Goal: Task Accomplishment & Management: Complete application form

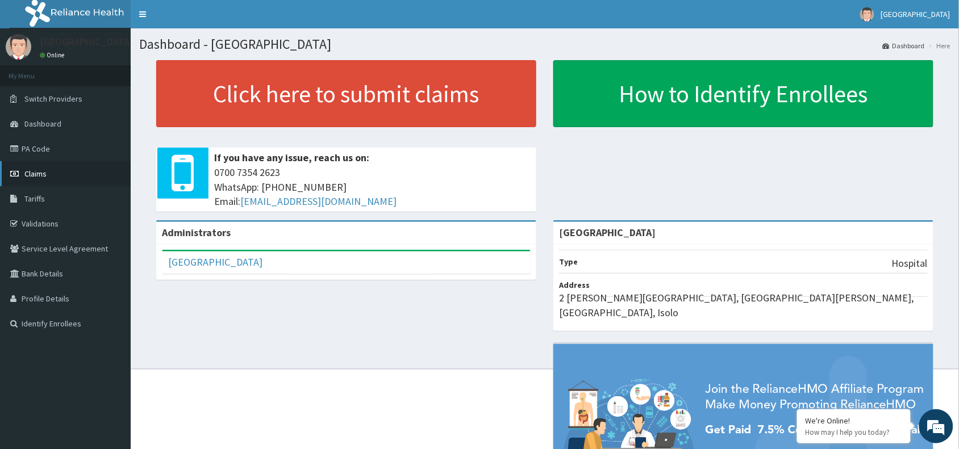
click at [69, 169] on link "Claims" at bounding box center [65, 173] width 131 height 25
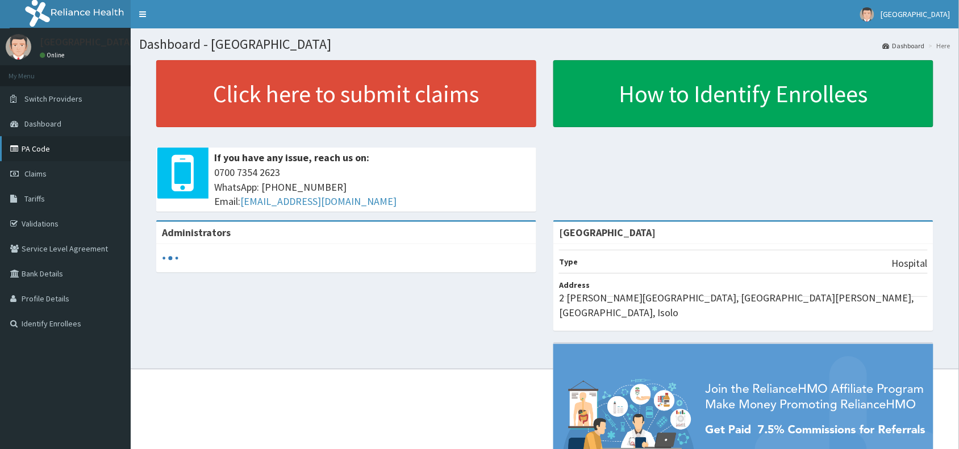
click at [43, 146] on link "PA Code" at bounding box center [65, 148] width 131 height 25
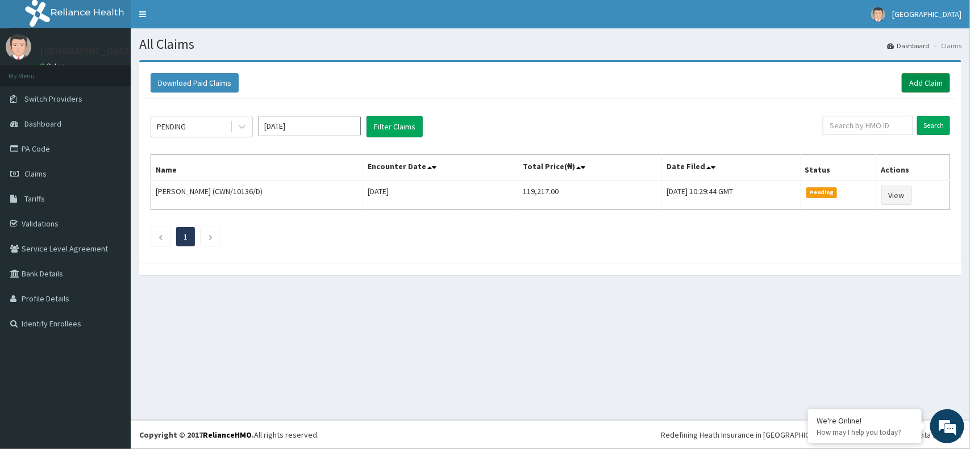
click at [928, 81] on link "Add Claim" at bounding box center [926, 82] width 48 height 19
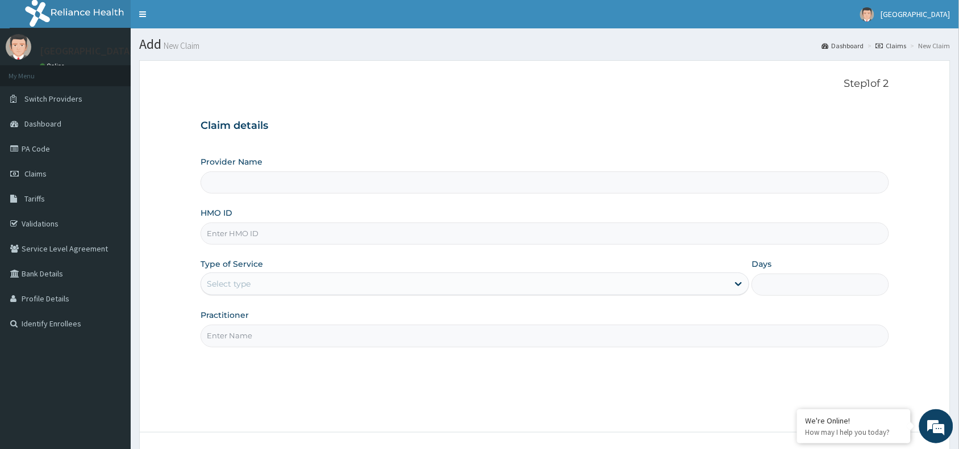
type input "[GEOGRAPHIC_DATA]"
click at [437, 240] on input "HMO ID" at bounding box center [545, 234] width 689 height 22
paste input "GSV/11622/A"
type input "GSV/11622/A"
click at [412, 293] on div "Select type" at bounding box center [464, 284] width 527 height 18
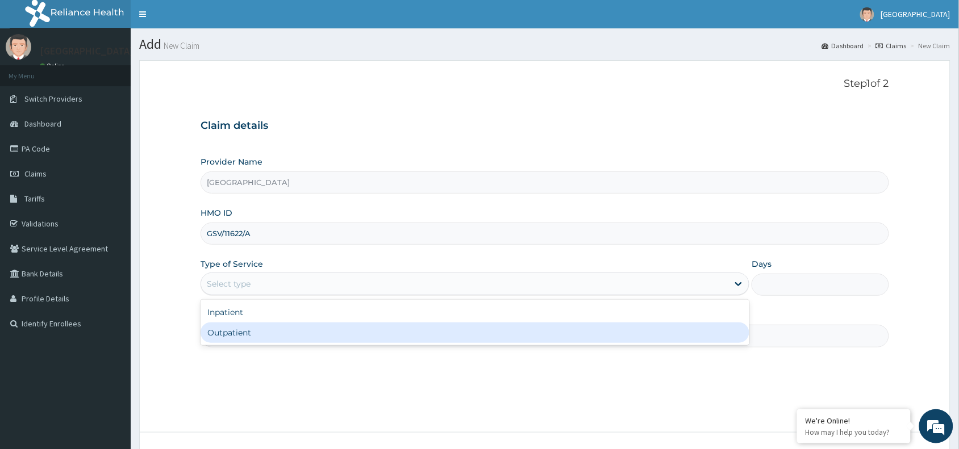
click at [410, 326] on div "Outpatient" at bounding box center [475, 333] width 549 height 20
type input "1"
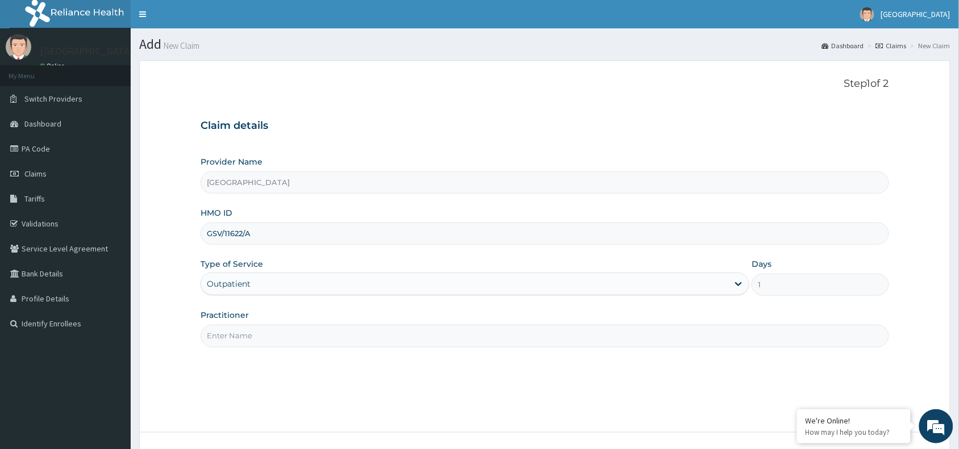
click at [631, 339] on input "Practitioner" at bounding box center [545, 336] width 689 height 22
type input "d"
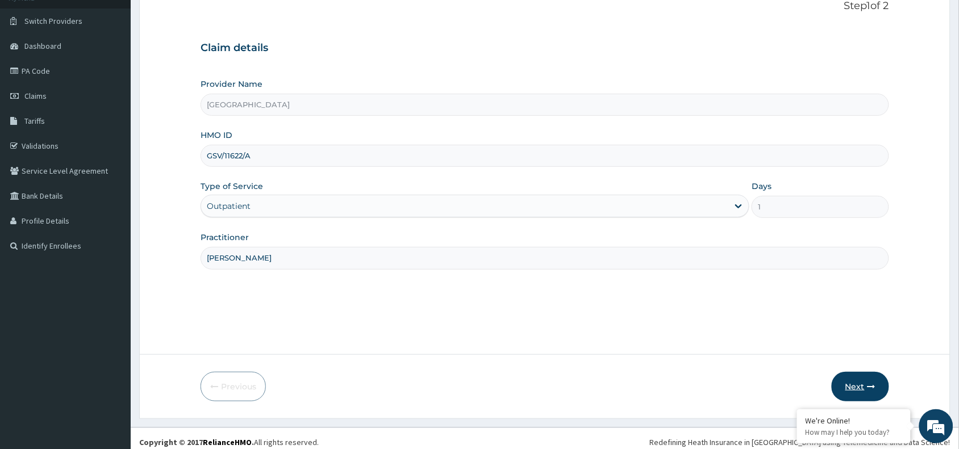
type input "DR MAGNUS"
click at [855, 381] on button "Next" at bounding box center [860, 387] width 57 height 30
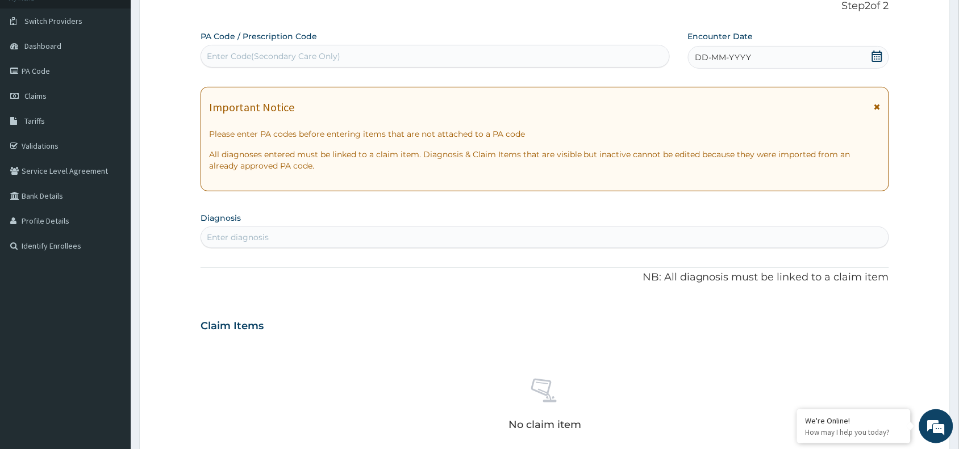
click at [503, 56] on div "Enter Code(Secondary Care Only)" at bounding box center [435, 56] width 468 height 18
paste input "PA/A879FF"
type input "PA/A879FF"
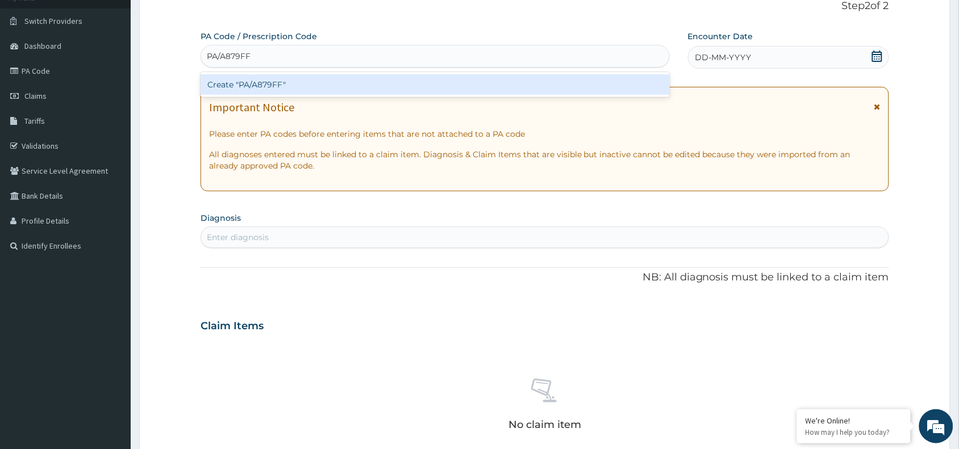
click at [498, 78] on div "Create "PA/A879FF"" at bounding box center [435, 84] width 469 height 20
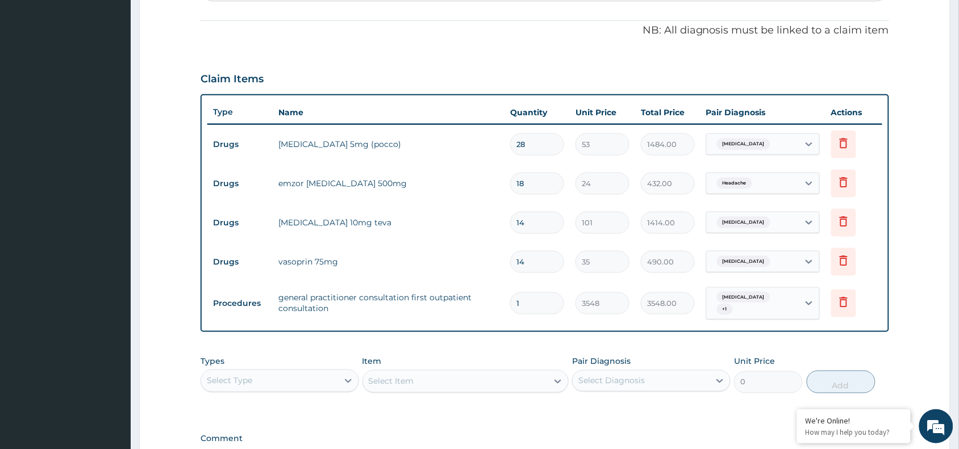
scroll to position [357, 0]
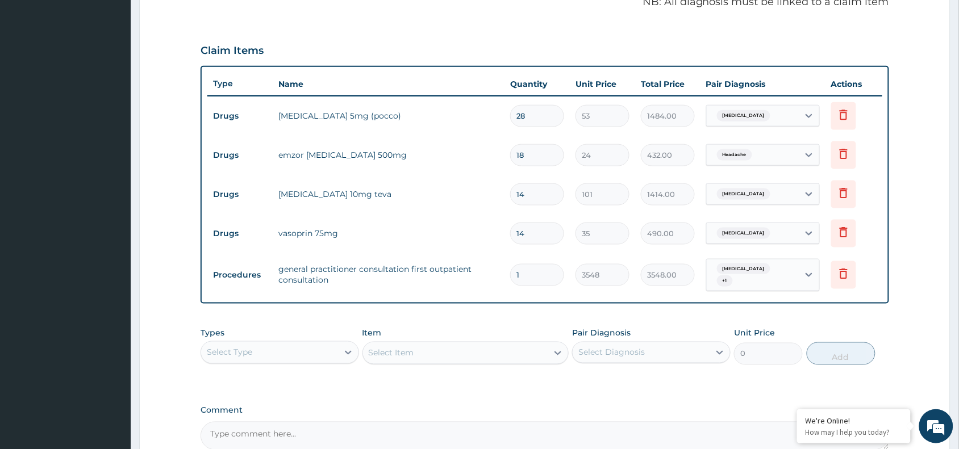
click at [328, 351] on div "Select Type" at bounding box center [269, 353] width 137 height 18
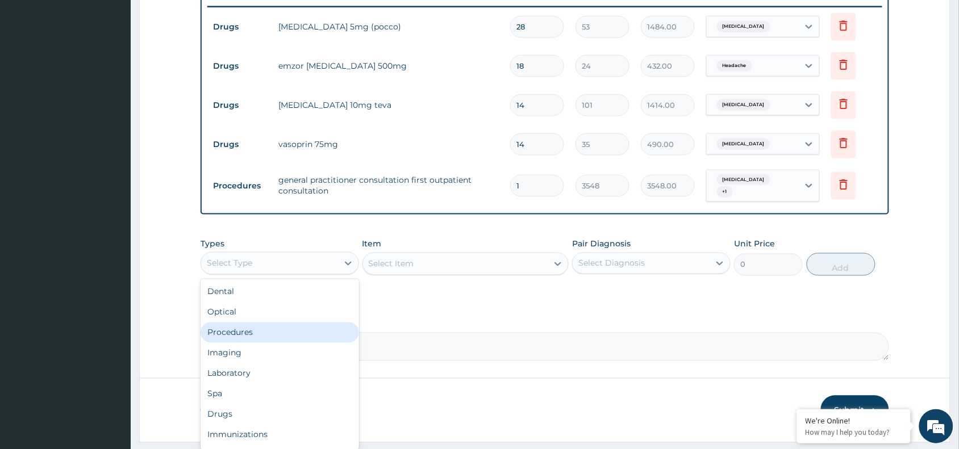
scroll to position [450, 0]
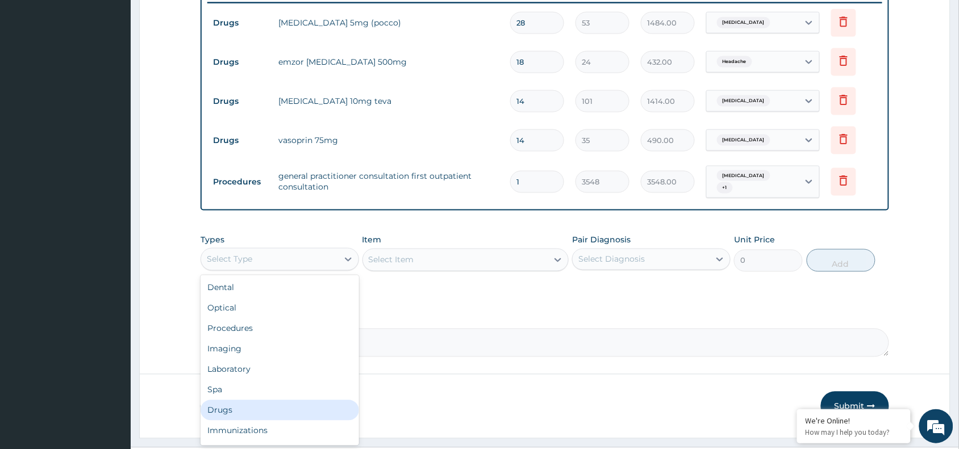
click at [228, 411] on div "Drugs" at bounding box center [280, 411] width 159 height 20
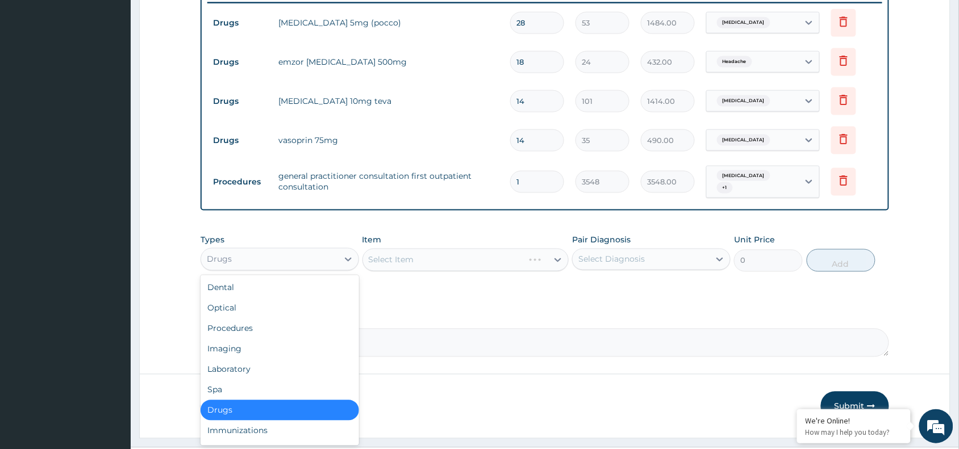
click at [319, 256] on div "Drugs" at bounding box center [269, 260] width 137 height 18
click at [310, 328] on div "Procedures" at bounding box center [280, 329] width 159 height 20
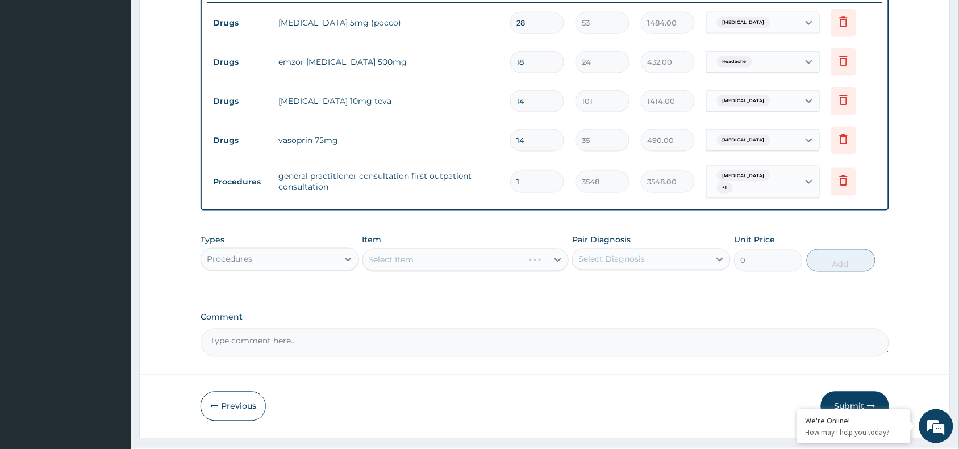
click at [440, 268] on div "Select Item" at bounding box center [465, 260] width 207 height 23
click at [441, 264] on div "Select Item" at bounding box center [455, 260] width 185 height 18
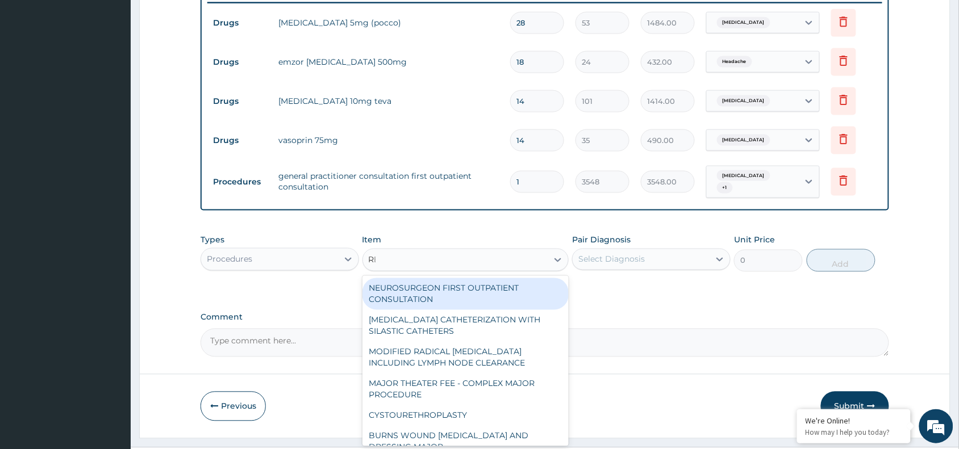
type input "REG"
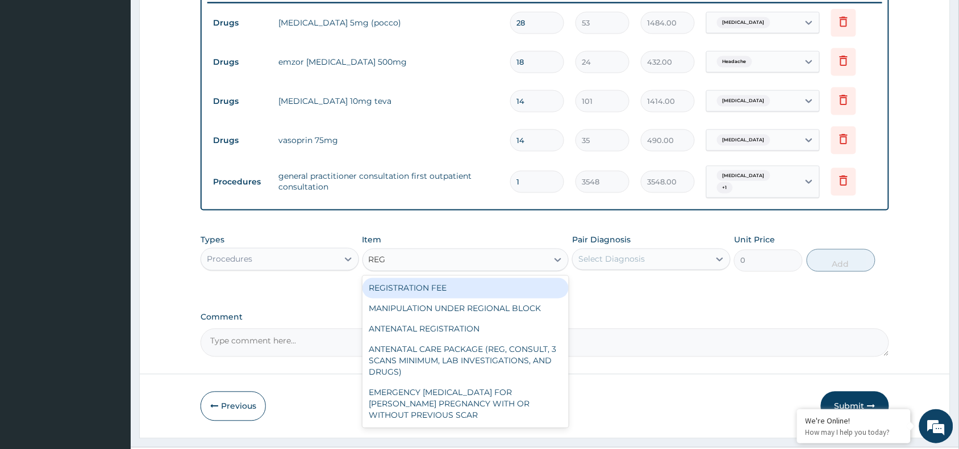
click at [441, 287] on div "REGISTRATION FEE" at bounding box center [465, 288] width 207 height 20
type input "2150"
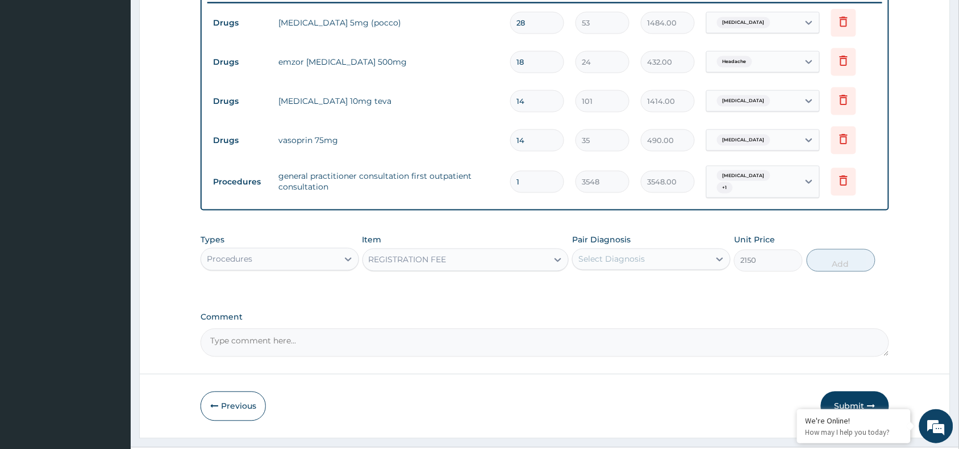
click at [644, 258] on div "Select Diagnosis" at bounding box center [611, 259] width 66 height 11
click at [579, 291] on input "checkbox" at bounding box center [582, 288] width 7 height 7
checkbox input "true"
click at [834, 266] on button "Add" at bounding box center [841, 260] width 69 height 23
type input "0"
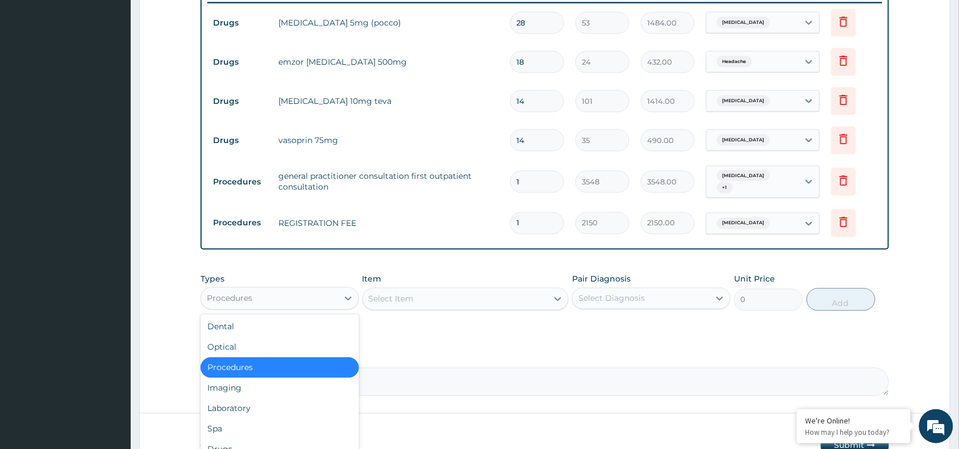
click at [332, 308] on div "Procedures" at bounding box center [280, 298] width 159 height 23
click at [322, 403] on div "Laboratory" at bounding box center [280, 409] width 159 height 20
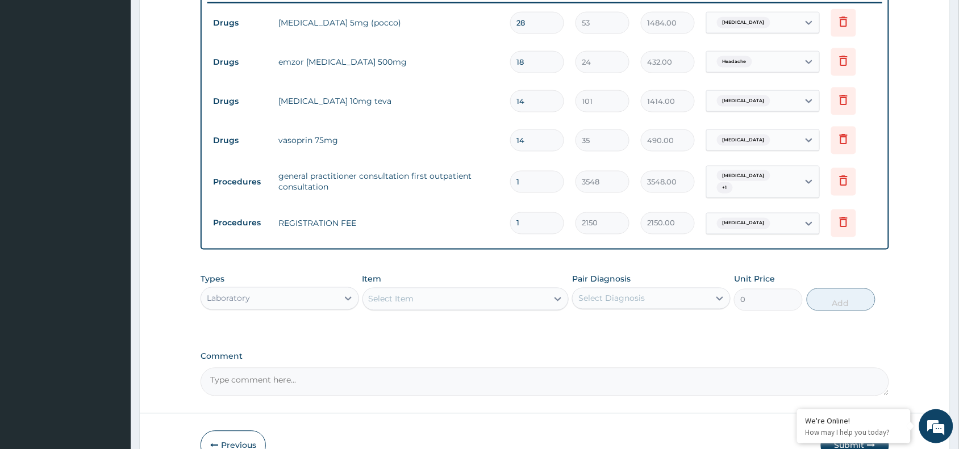
click at [453, 301] on div "Select Item" at bounding box center [455, 299] width 185 height 18
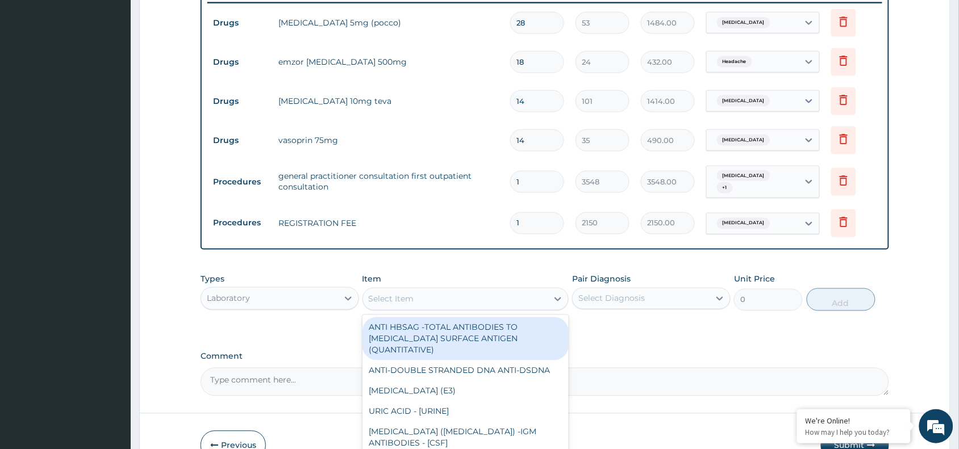
click at [606, 347] on div "PA Code / Prescription Code PA/A879FF Encounter Date 10-08-2025 Important Notic…" at bounding box center [545, 28] width 689 height 738
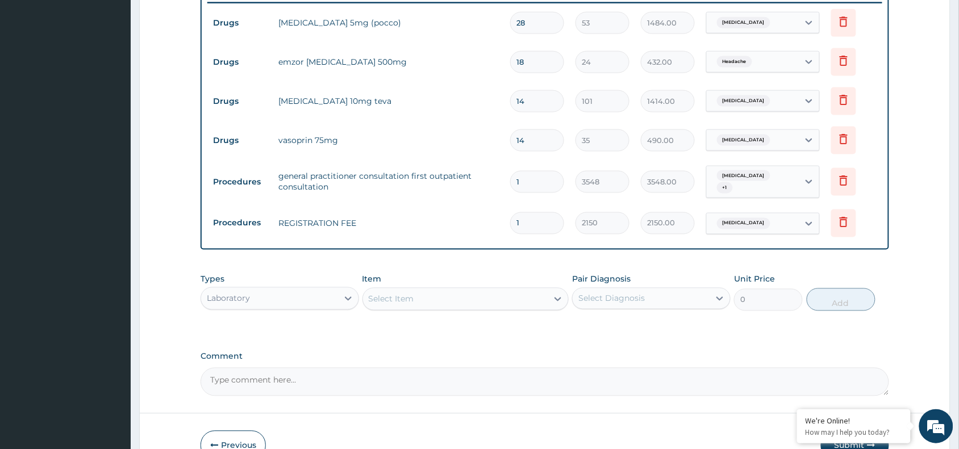
scroll to position [516, 0]
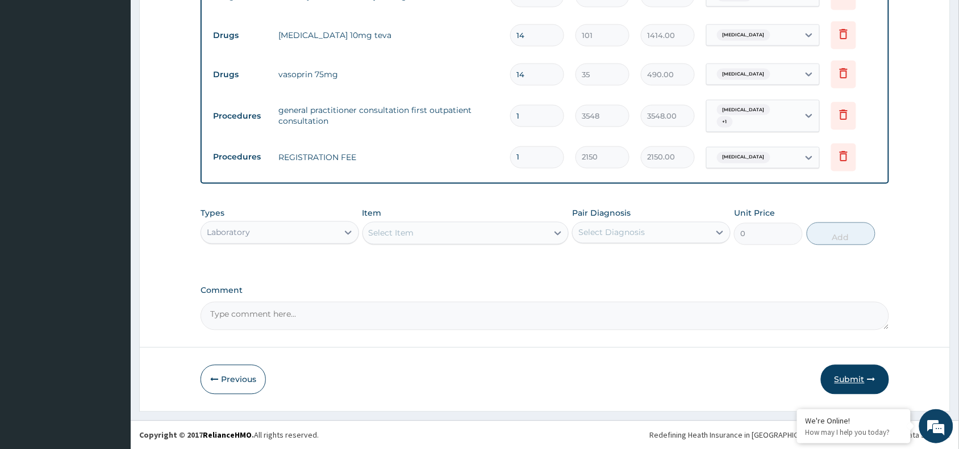
click at [855, 385] on button "Submit" at bounding box center [855, 380] width 68 height 30
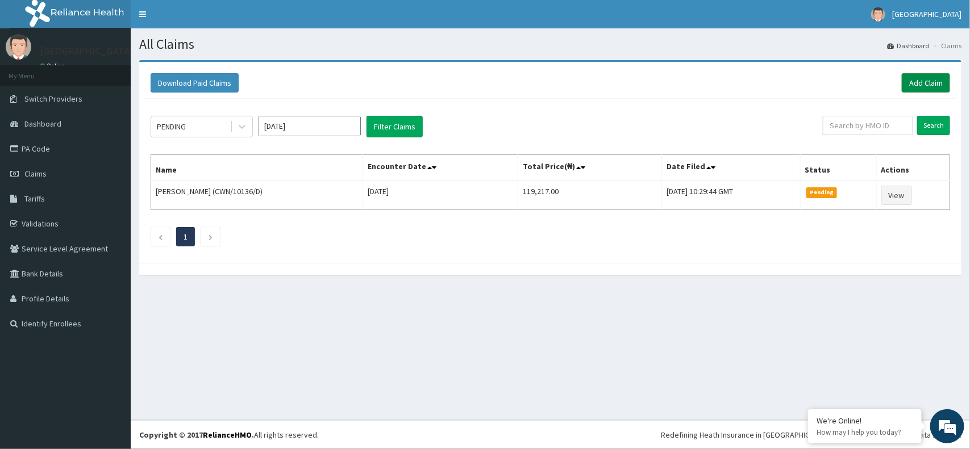
click at [920, 86] on link "Add Claim" at bounding box center [926, 82] width 48 height 19
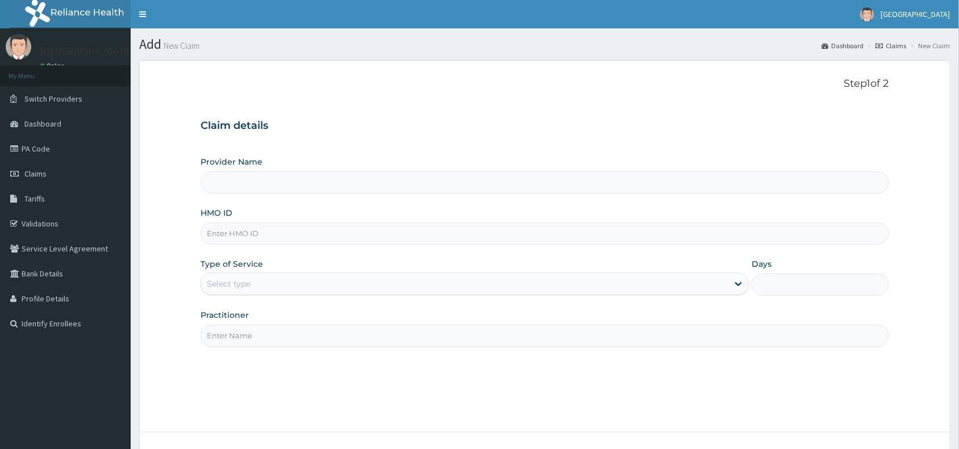
type input "[GEOGRAPHIC_DATA]"
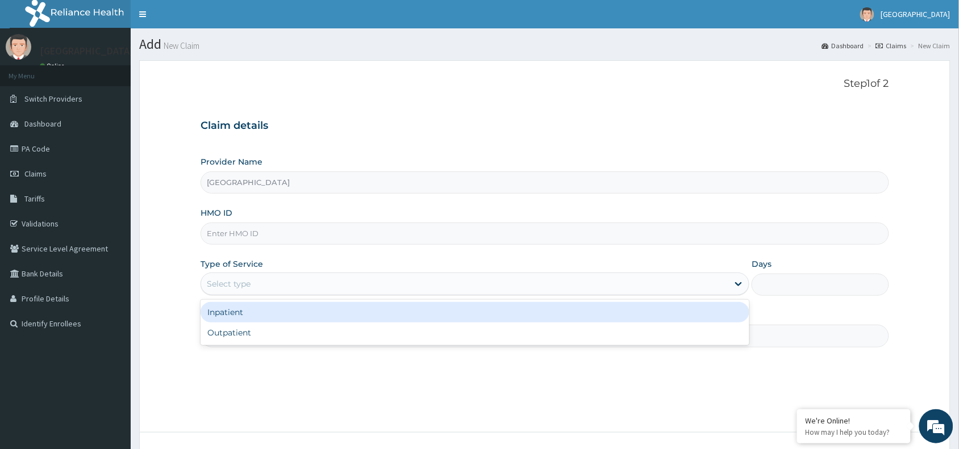
click at [401, 282] on div "Select type" at bounding box center [464, 284] width 527 height 18
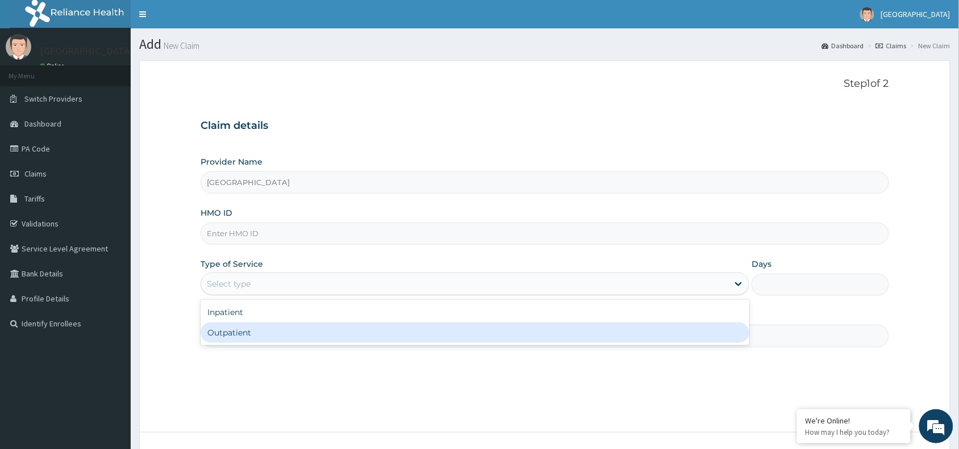
click at [394, 330] on div "Outpatient" at bounding box center [475, 333] width 549 height 20
type input "1"
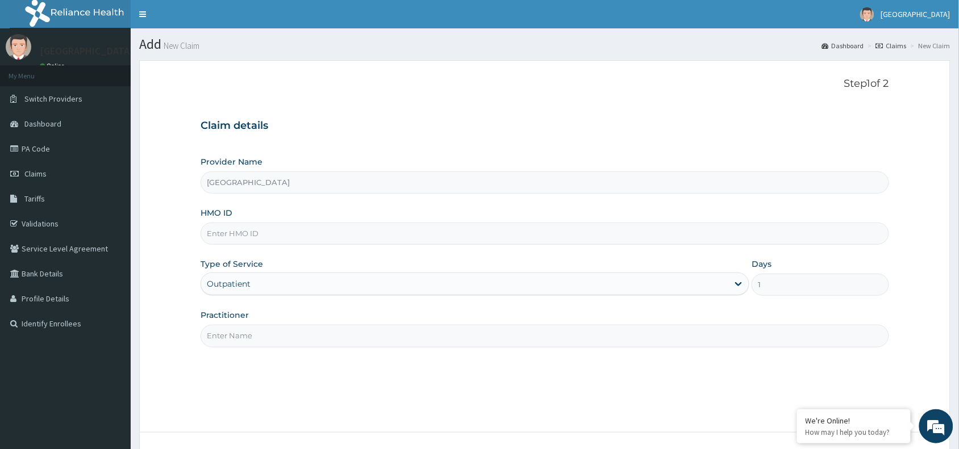
click at [402, 237] on input "HMO ID" at bounding box center [545, 234] width 689 height 22
paste input "GSV/13215/A"
type input "GSV/13215/A"
click at [402, 347] on input "Practitioner" at bounding box center [545, 336] width 689 height 22
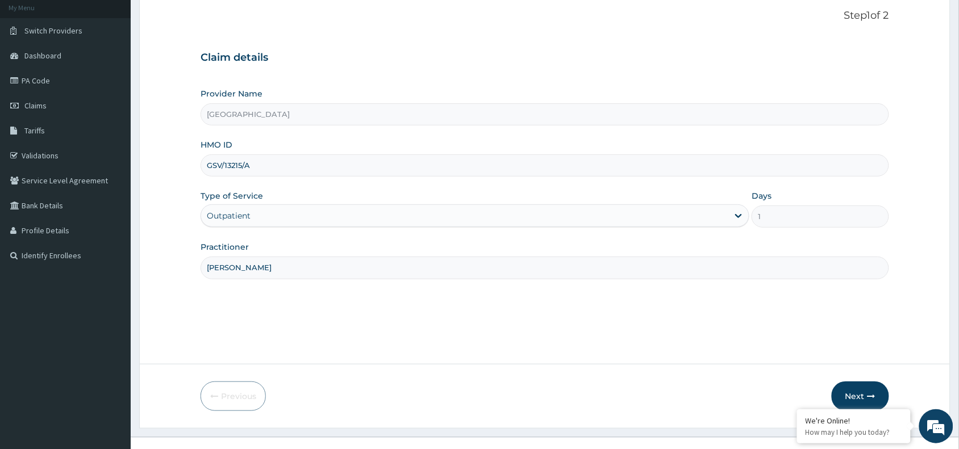
scroll to position [71, 0]
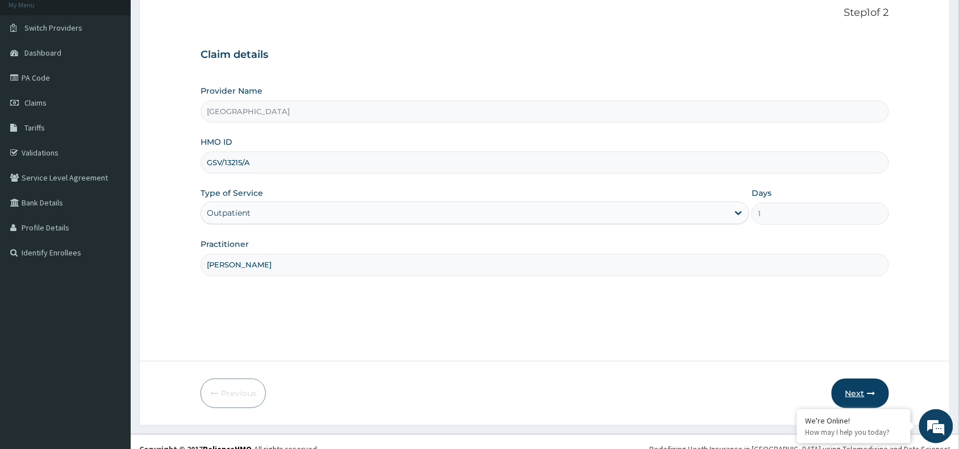
type input "DR OJOMO"
click at [861, 385] on button "Next" at bounding box center [860, 394] width 57 height 30
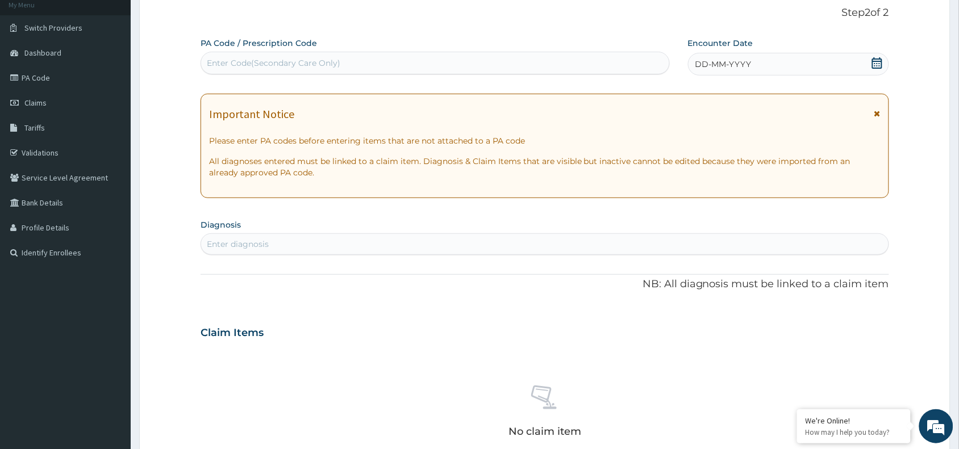
click at [524, 64] on div "Enter Code(Secondary Care Only)" at bounding box center [435, 63] width 468 height 18
paste input "PA/8DA474"
type input "PA/8DA474"
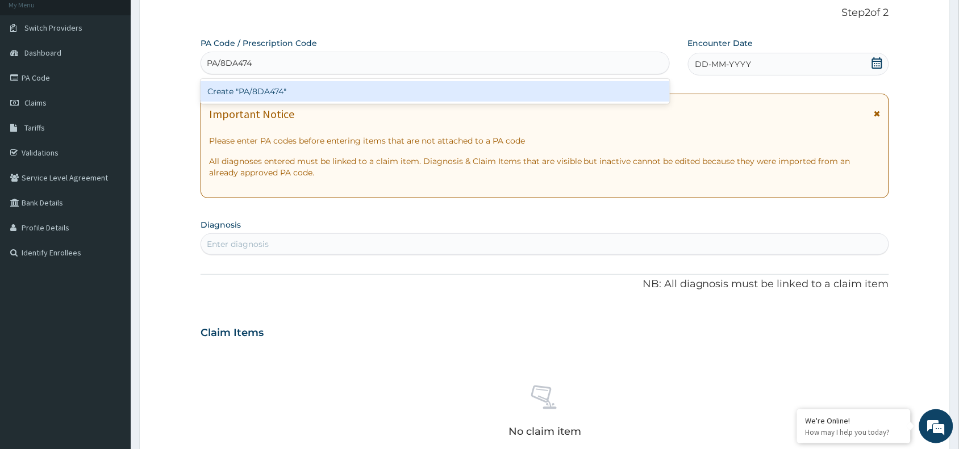
click at [458, 95] on div "Create "PA/8DA474"" at bounding box center [435, 91] width 469 height 20
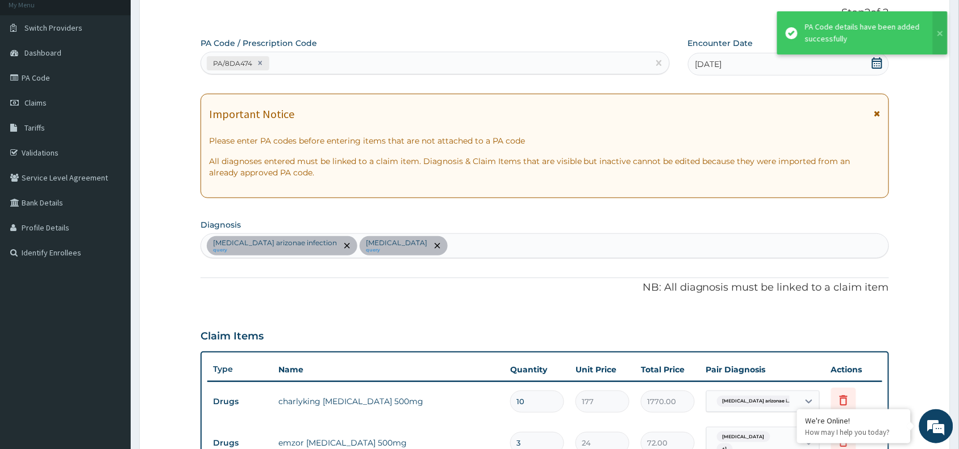
scroll to position [415, 0]
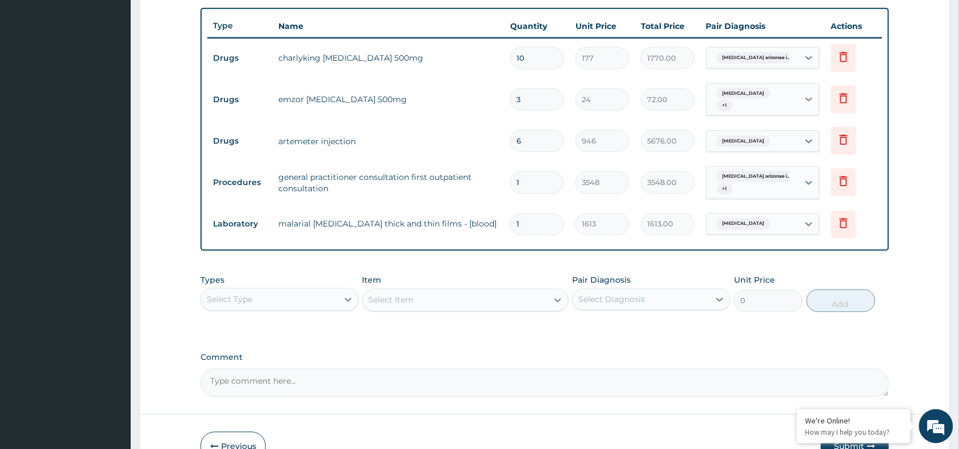
click at [537, 103] on input "3" at bounding box center [537, 100] width 54 height 22
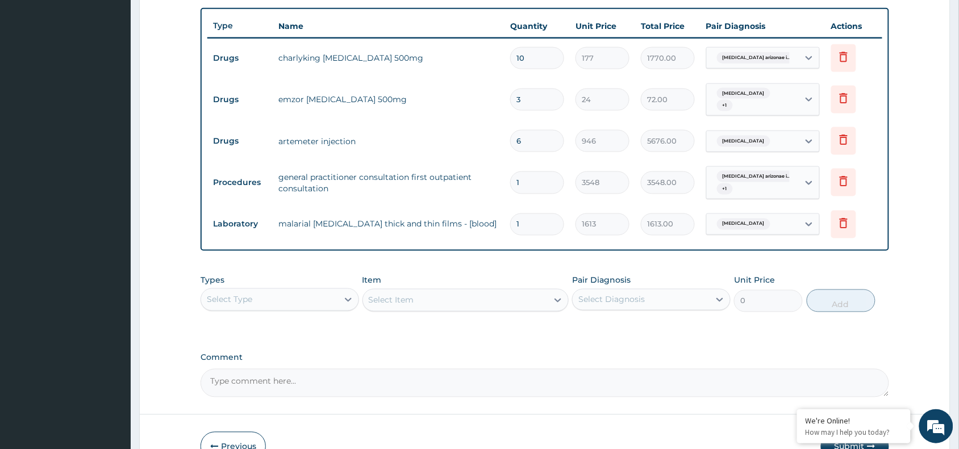
click at [537, 103] on input "3" at bounding box center [537, 100] width 54 height 22
type input "1"
type input "24.00"
type input "18"
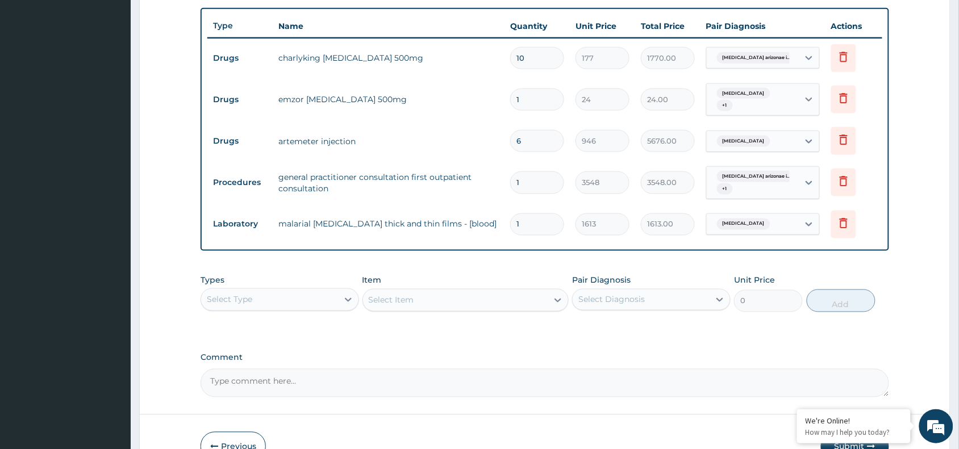
type input "432.00"
type input "18"
click at [848, 54] on icon at bounding box center [844, 57] width 14 height 14
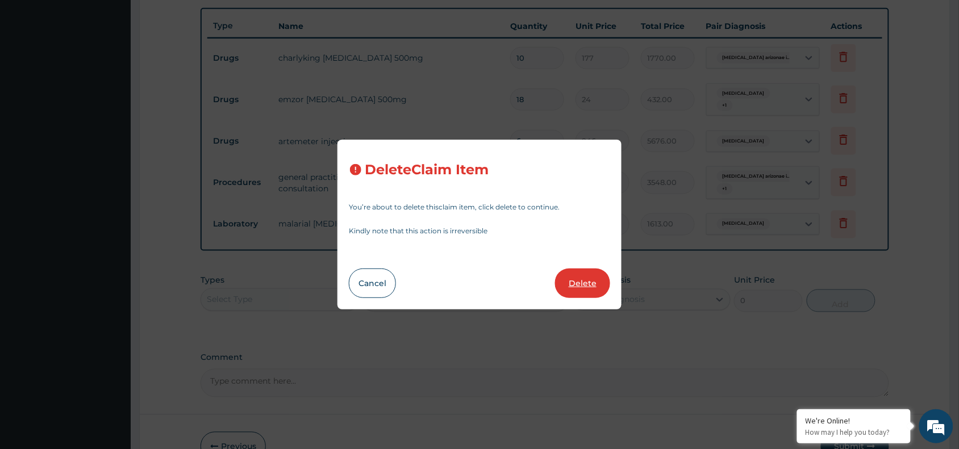
click at [590, 282] on button "Delete" at bounding box center [582, 284] width 55 height 30
type input "18"
type input "24"
type input "432.00"
type input "6"
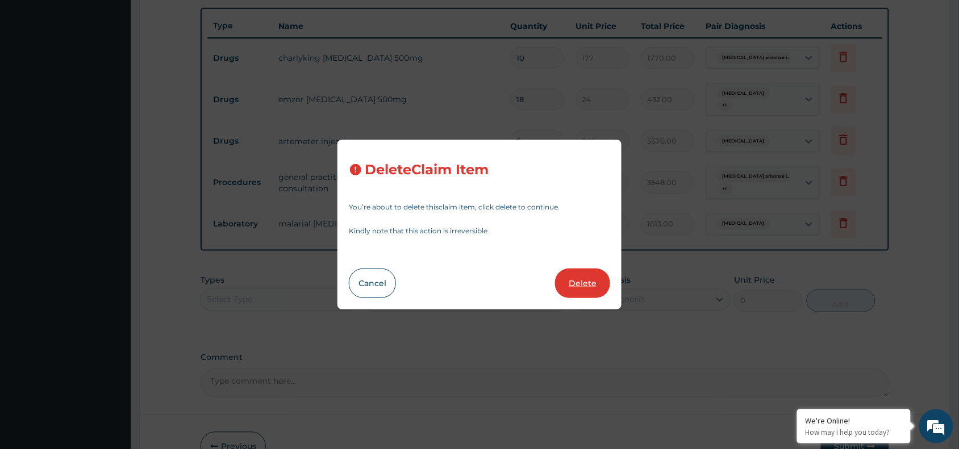
type input "946"
type input "5676.00"
type input "1"
type input "3548"
type input "3548.00"
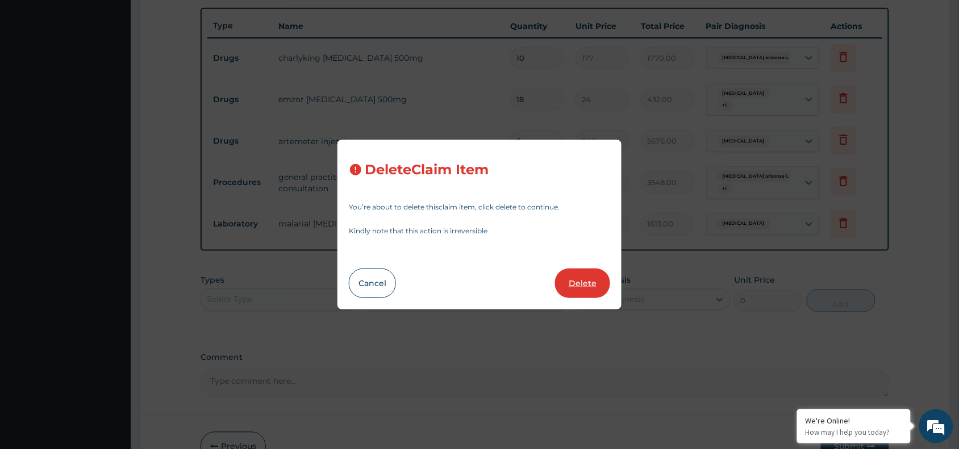
type input "1613"
type input "1613.00"
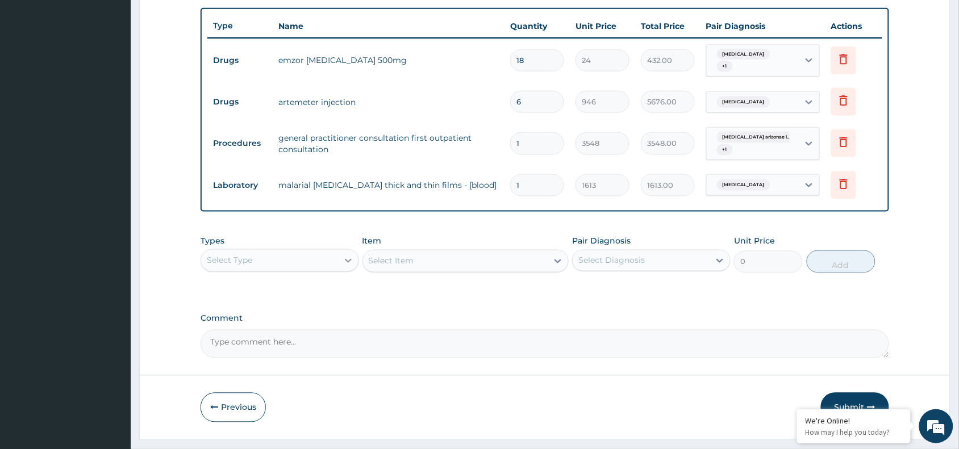
click at [344, 256] on icon at bounding box center [348, 260] width 11 height 11
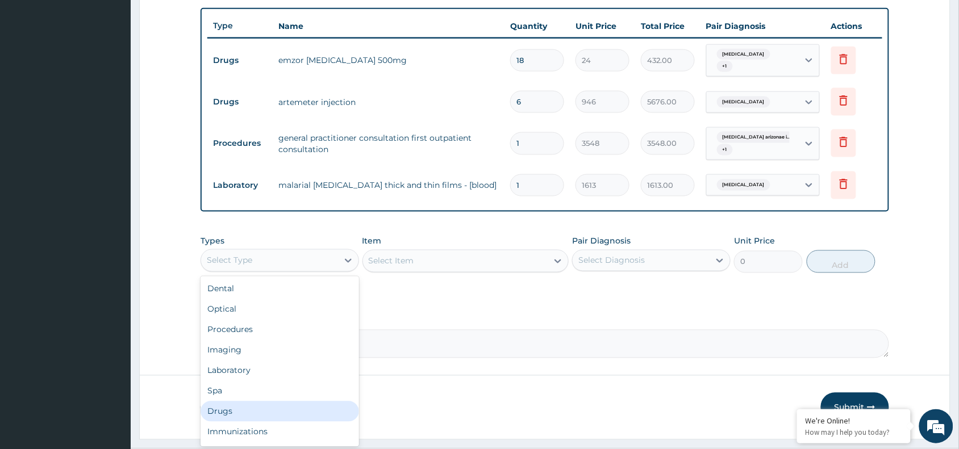
click at [314, 410] on div "Drugs" at bounding box center [280, 412] width 159 height 20
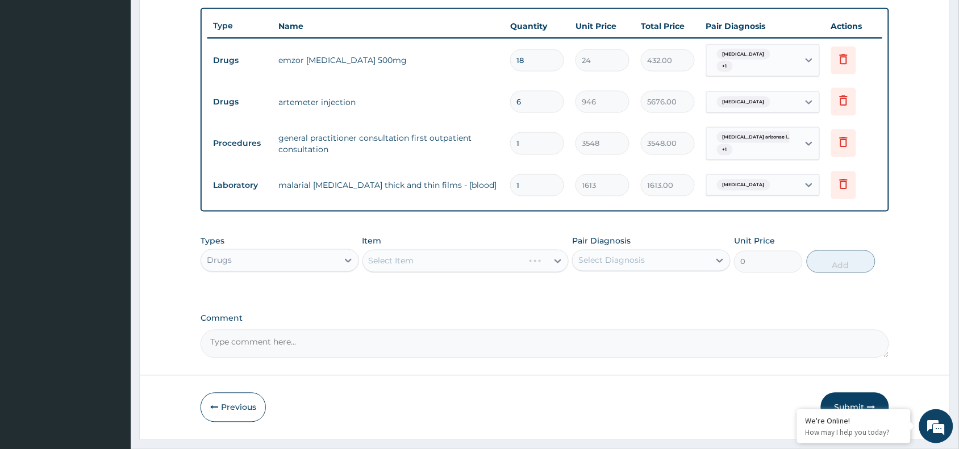
click at [466, 266] on div "Select Item" at bounding box center [465, 261] width 207 height 23
click at [466, 266] on div "Select Item" at bounding box center [455, 261] width 185 height 18
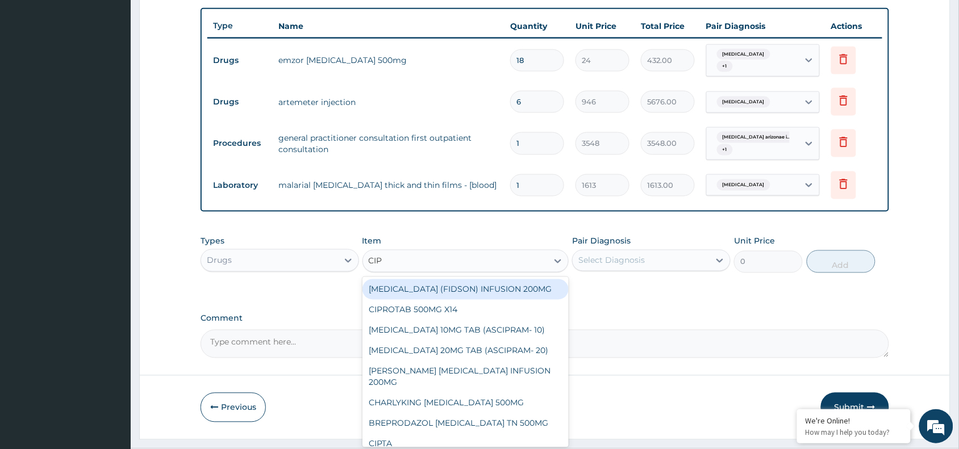
type input "CIPR"
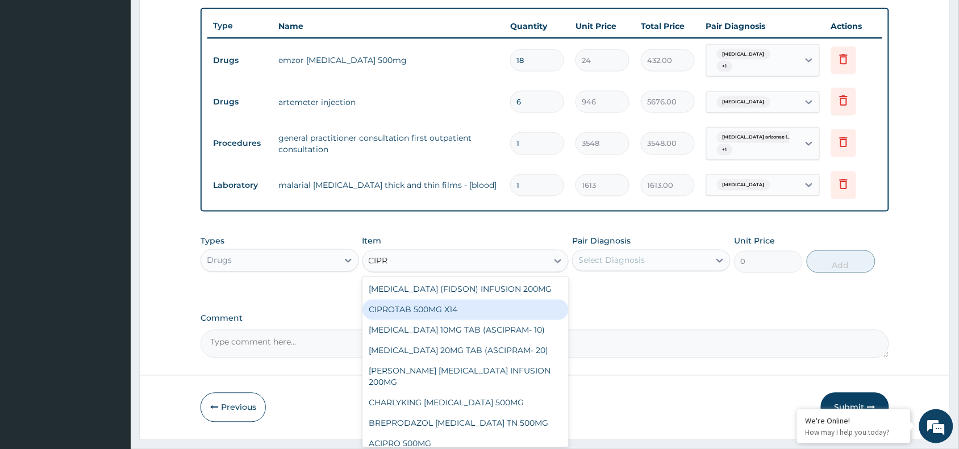
click at [464, 307] on div "CIPROTAB 500MG X14" at bounding box center [465, 310] width 207 height 20
type input "319"
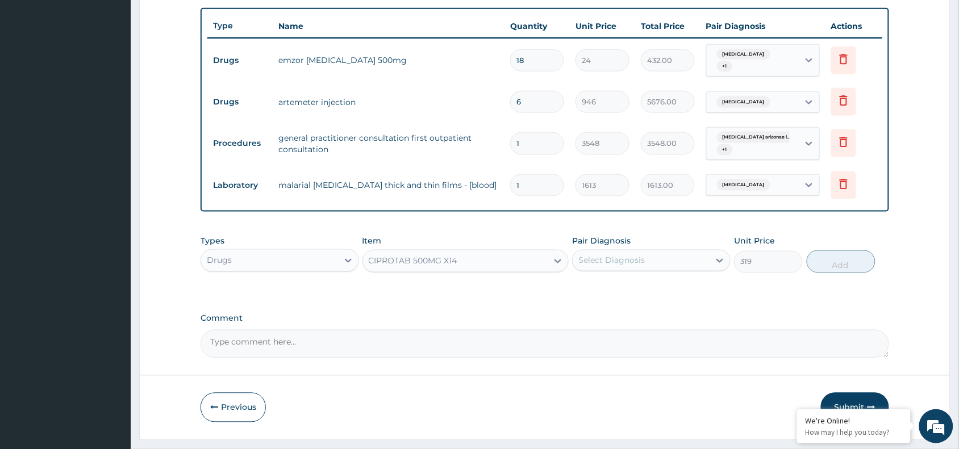
click at [635, 268] on div "Select Diagnosis" at bounding box center [641, 261] width 137 height 18
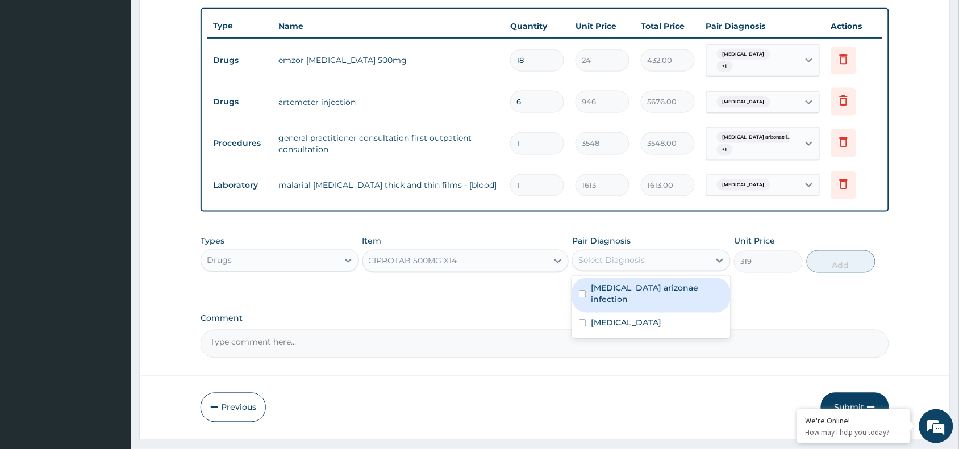
click at [582, 301] on div "Salmonella enterica arizonae infection" at bounding box center [651, 295] width 159 height 35
checkbox input "true"
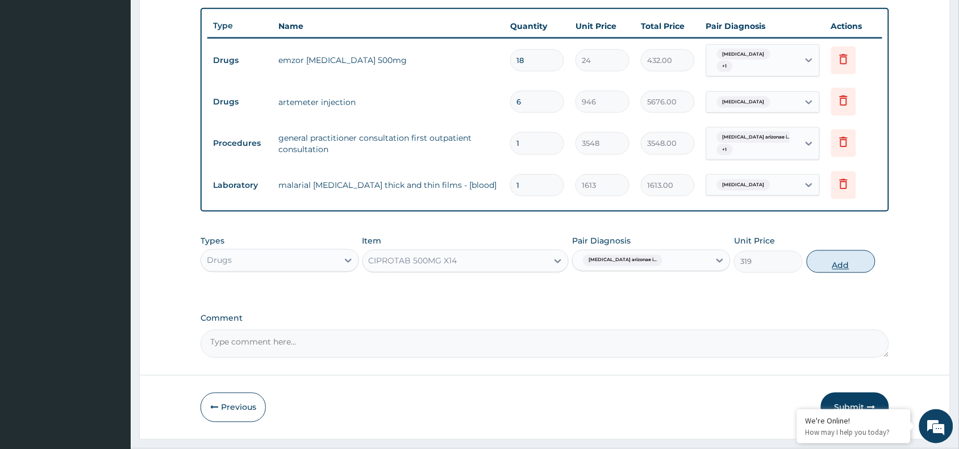
click at [828, 269] on button "Add" at bounding box center [841, 262] width 69 height 23
type input "0"
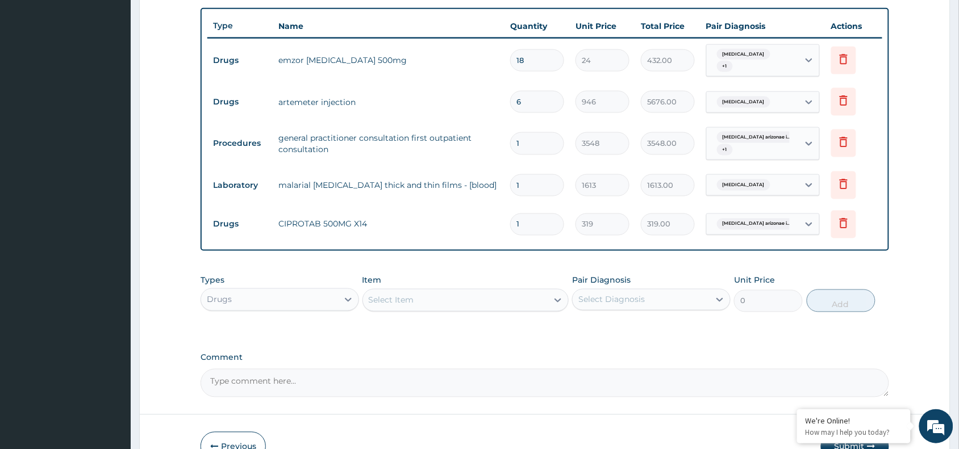
type input "10"
type input "3190.00"
type input "10"
click at [644, 253] on div "PA Code / Prescription Code PA/8DA474 Encounter Date 09-08-2025 Important Notic…" at bounding box center [545, 46] width 689 height 704
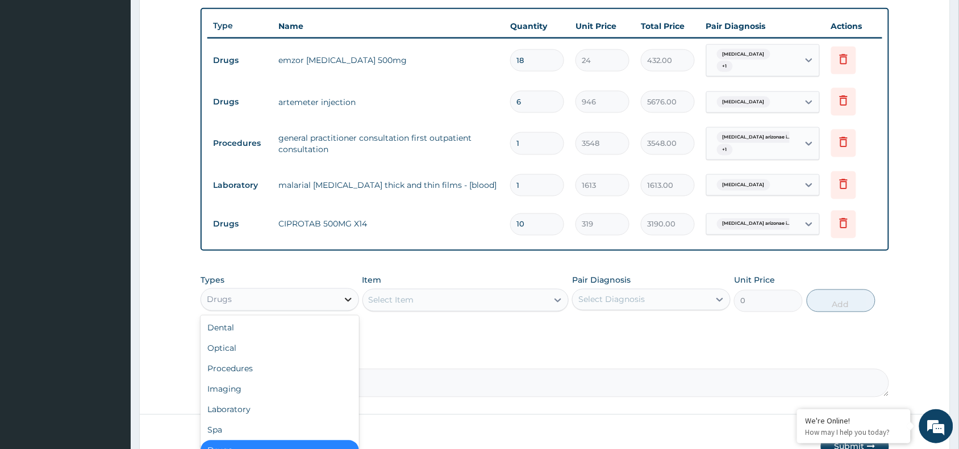
click at [344, 302] on icon at bounding box center [348, 299] width 11 height 11
click at [335, 410] on div "Laboratory" at bounding box center [280, 410] width 159 height 20
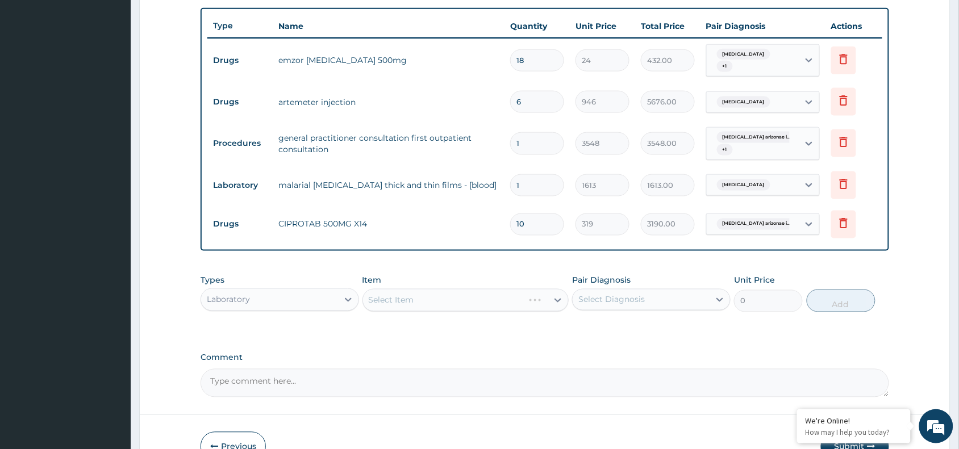
click at [494, 306] on div "Select Item" at bounding box center [465, 300] width 207 height 23
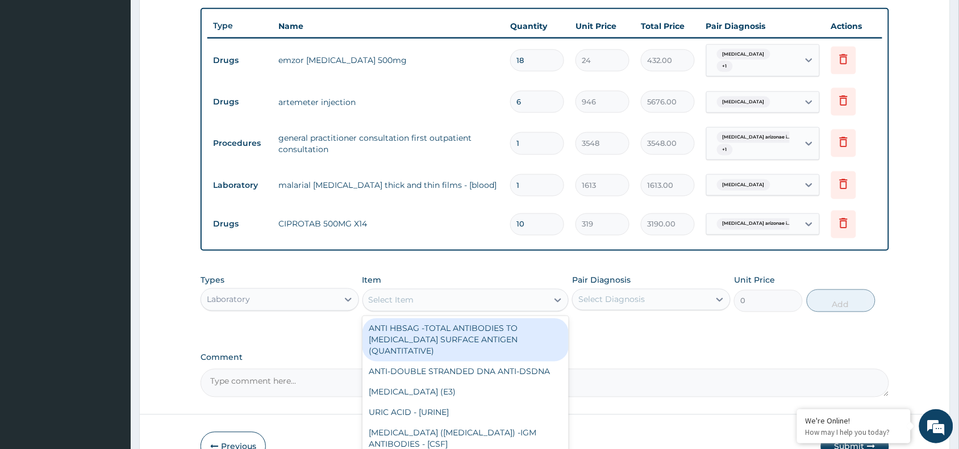
click at [495, 302] on div "Select Item" at bounding box center [455, 300] width 185 height 18
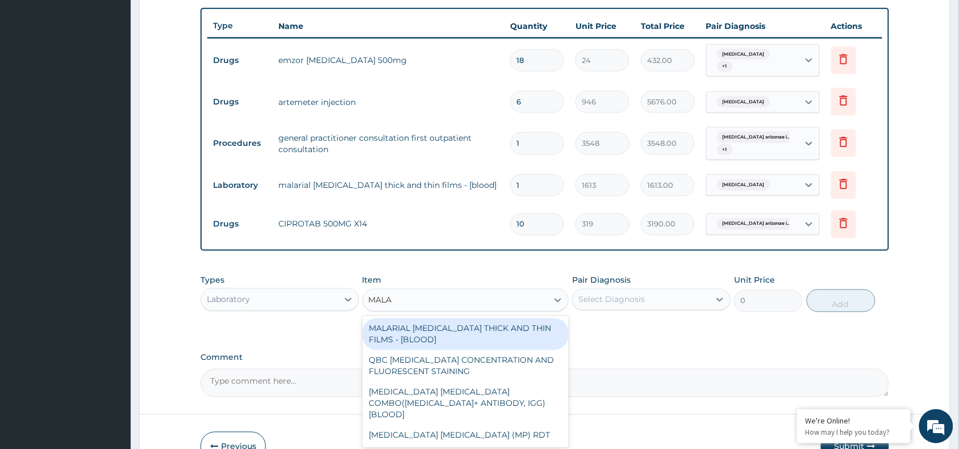
type input "MALAR"
click at [496, 327] on div "MALARIAL PARASITE THICK AND THIN FILMS - [BLOOD]" at bounding box center [465, 335] width 207 height 32
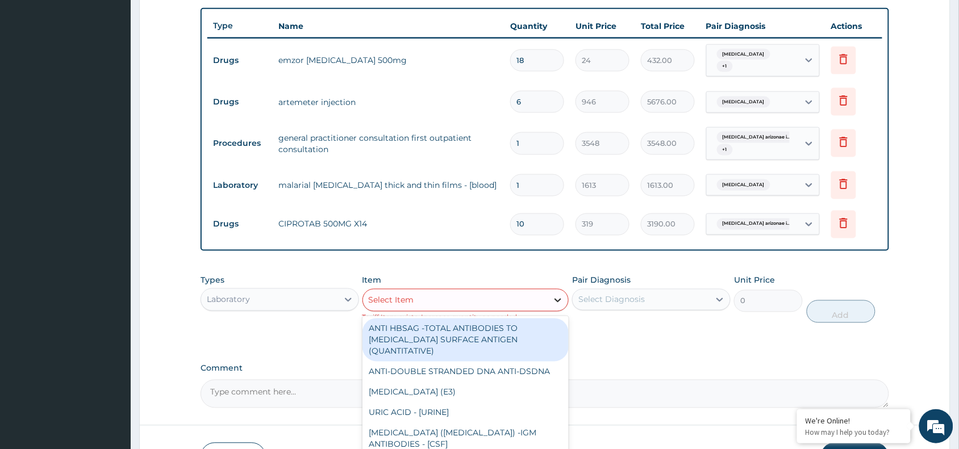
click at [554, 299] on icon at bounding box center [557, 300] width 11 height 11
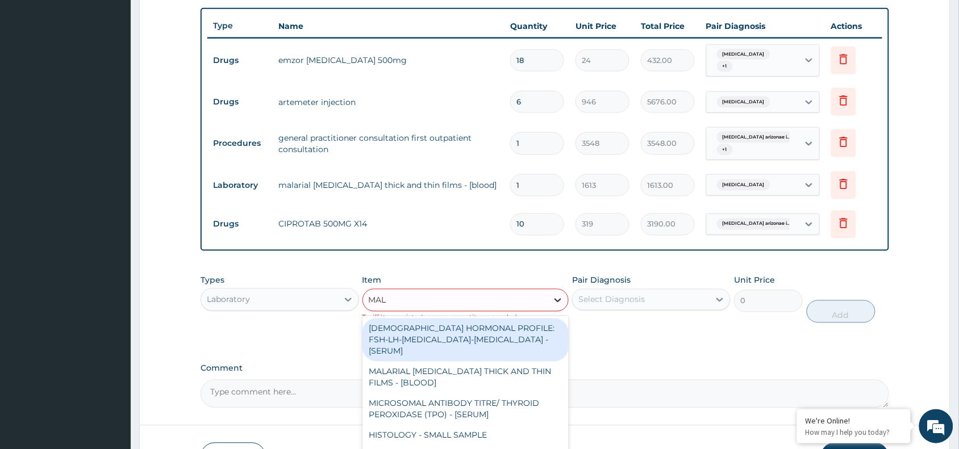
type input "MALA"
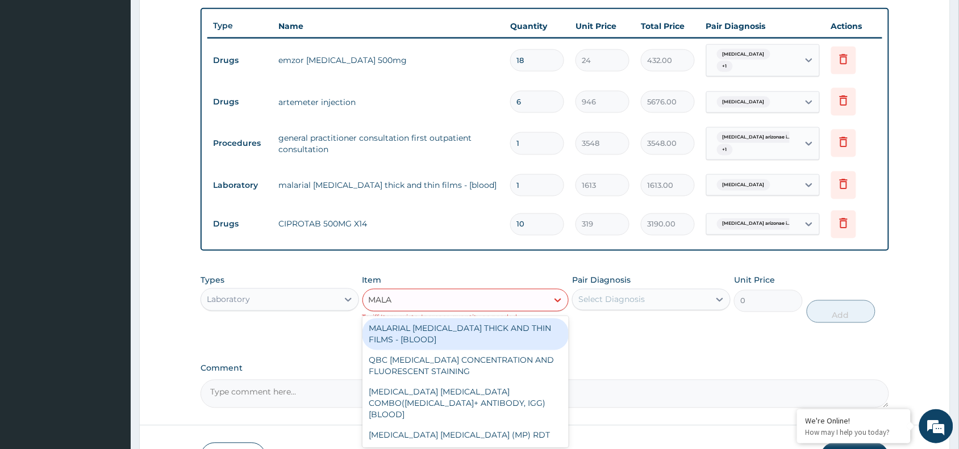
click at [535, 328] on div "MALARIAL PARASITE THICK AND THIN FILMS - [BLOOD]" at bounding box center [465, 335] width 207 height 32
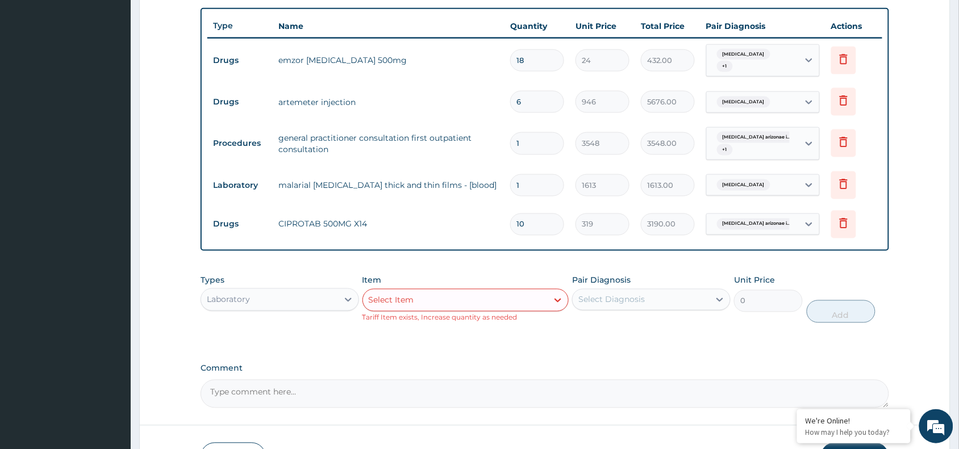
click at [645, 344] on div "Types Laboratory Item option MALARIAL PARASITE THICK AND THIN FILMS - [BLOOD], …" at bounding box center [545, 307] width 689 height 77
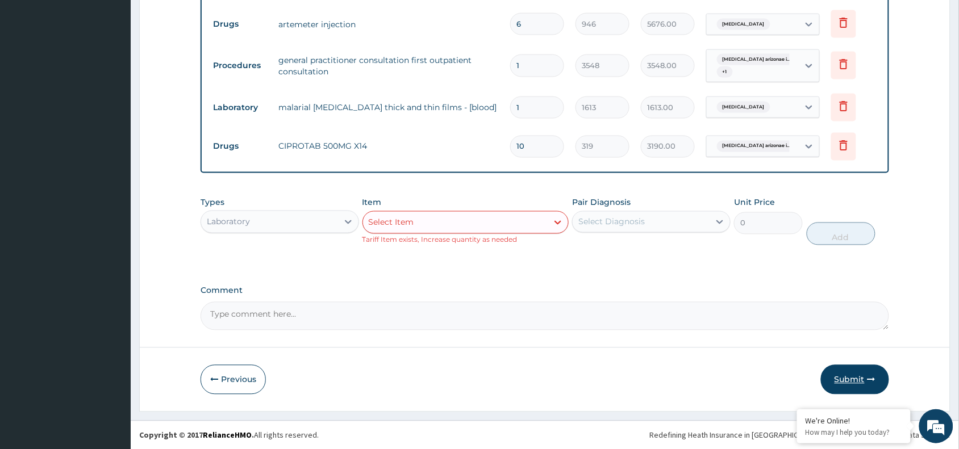
click at [845, 385] on button "Submit" at bounding box center [855, 380] width 68 height 30
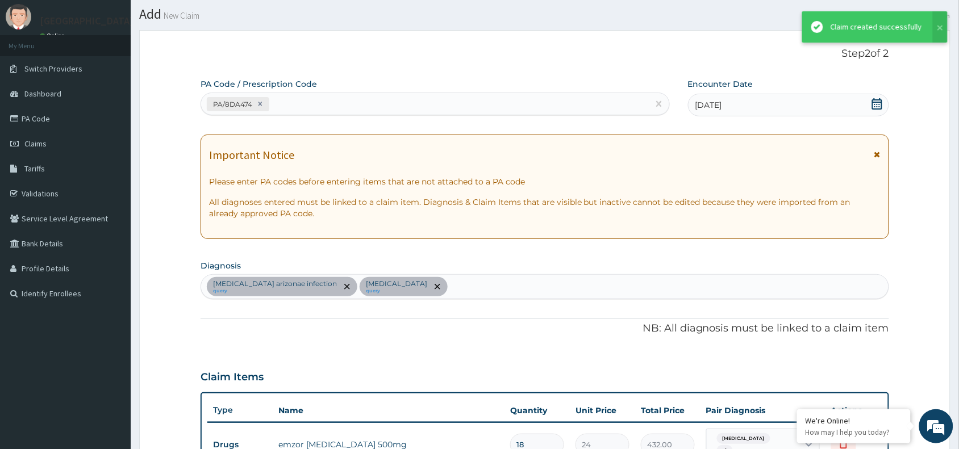
scroll to position [482, 0]
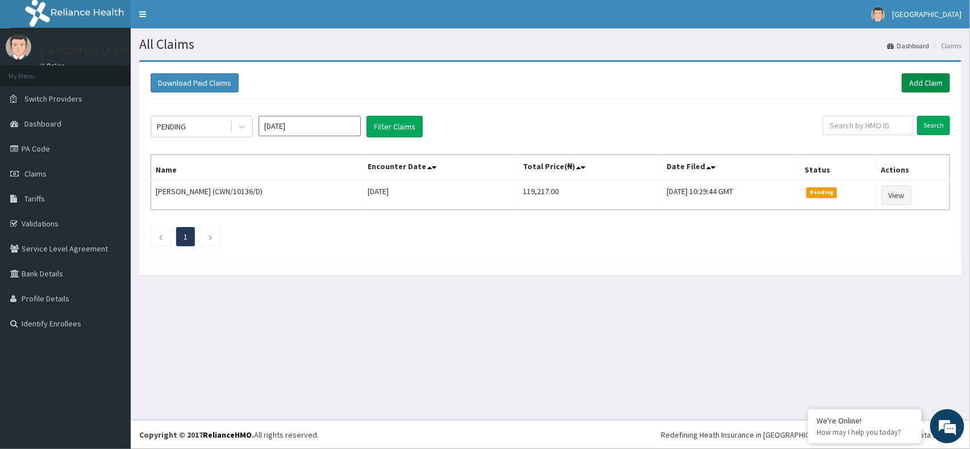
click at [922, 74] on link "Add Claim" at bounding box center [926, 82] width 48 height 19
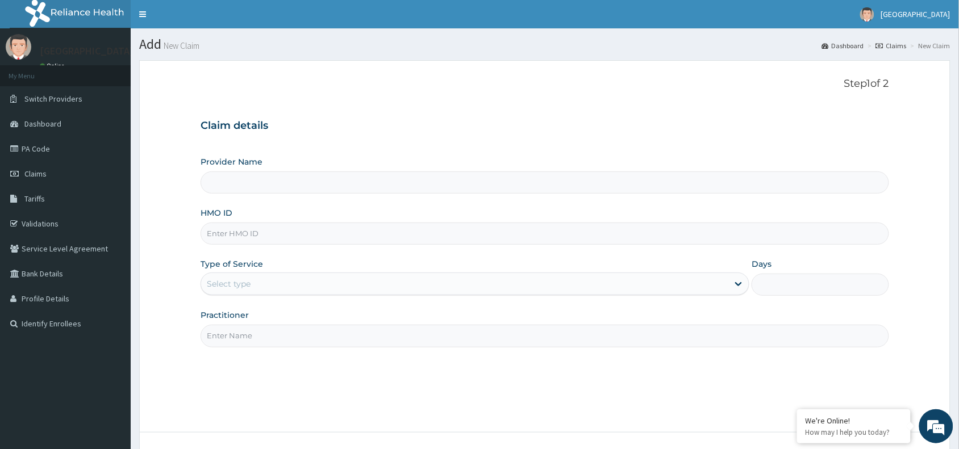
type input "[GEOGRAPHIC_DATA]"
click at [443, 232] on input "HMO ID" at bounding box center [545, 234] width 689 height 22
paste input "GSV/12428/A"
type input "GSV/12428/A"
click at [332, 279] on div "Select type" at bounding box center [464, 284] width 527 height 18
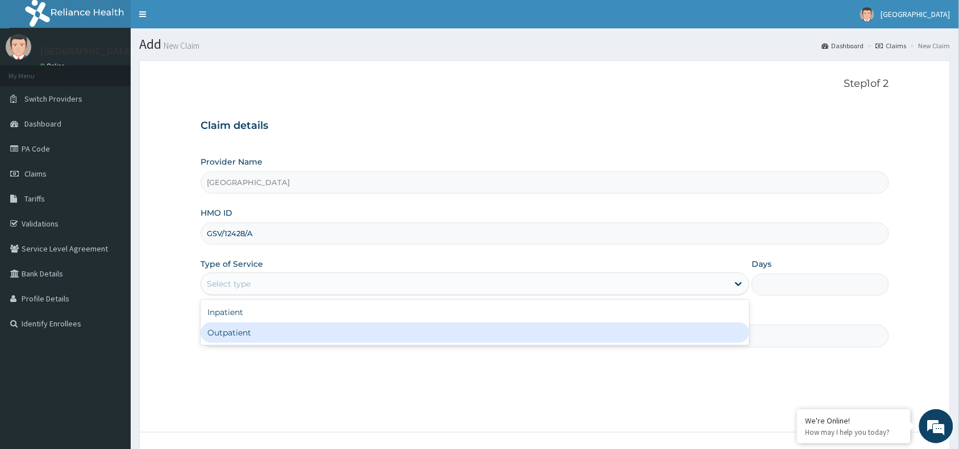
click at [327, 334] on div "Outpatient" at bounding box center [475, 333] width 549 height 20
type input "1"
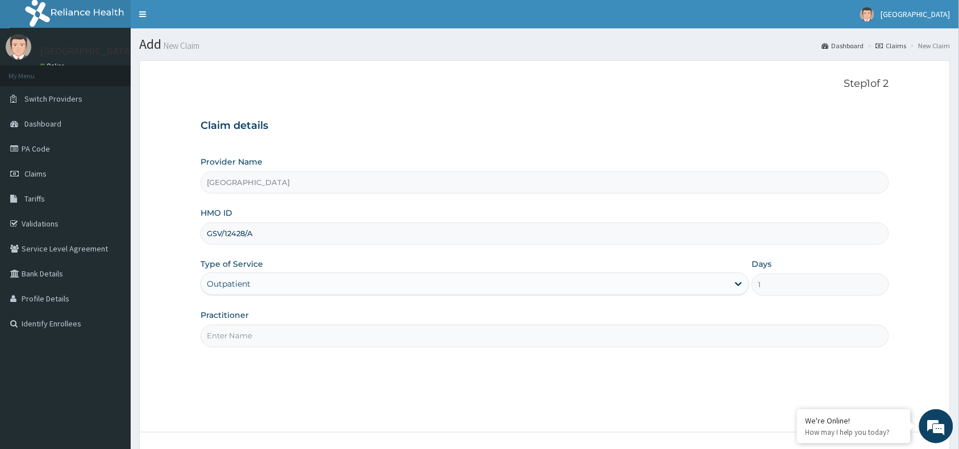
click at [444, 322] on div "Practitioner" at bounding box center [545, 328] width 689 height 37
click at [444, 338] on input "Practitioner" at bounding box center [545, 336] width 689 height 22
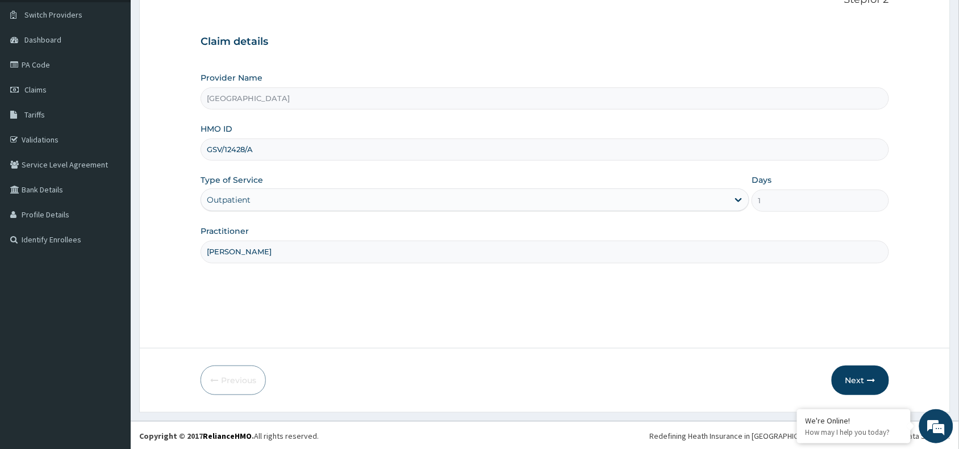
scroll to position [85, 0]
type input "DR MAGNUS"
click at [861, 378] on button "Next" at bounding box center [860, 380] width 57 height 30
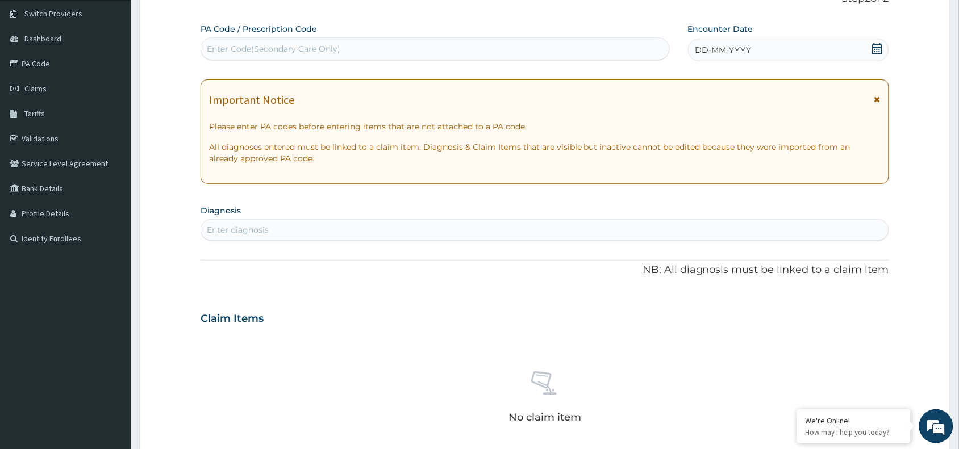
click at [376, 53] on div "Enter Code(Secondary Care Only)" at bounding box center [435, 49] width 468 height 18
paste input "PA/CB596A"
type input "PA/CB596A"
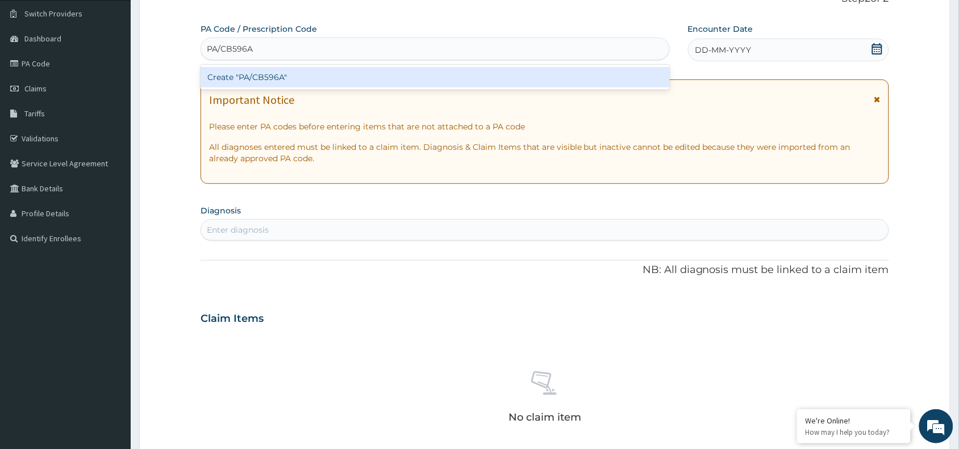
click at [362, 81] on div "Create "PA/CB596A"" at bounding box center [435, 77] width 469 height 20
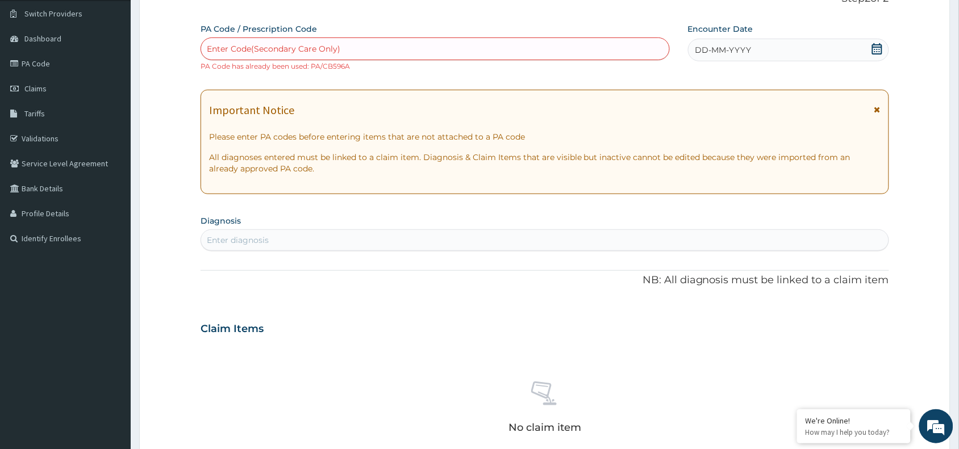
scroll to position [0, 0]
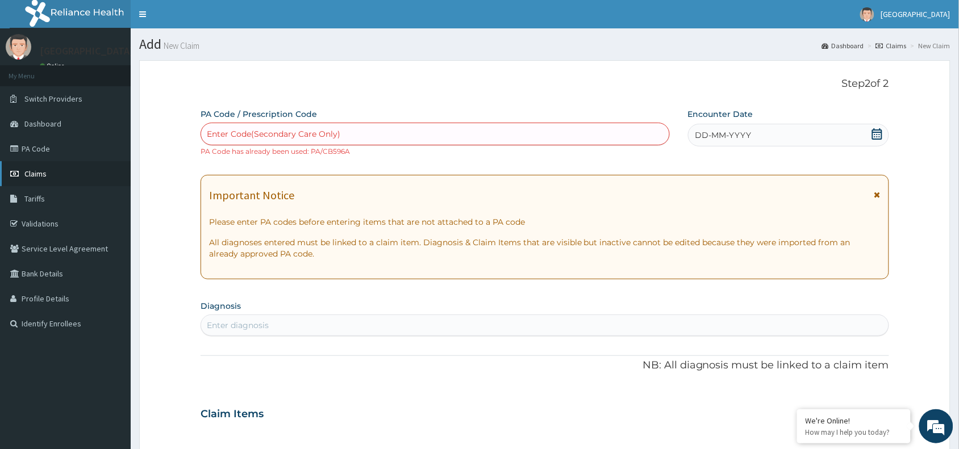
click at [75, 181] on link "Claims" at bounding box center [65, 173] width 131 height 25
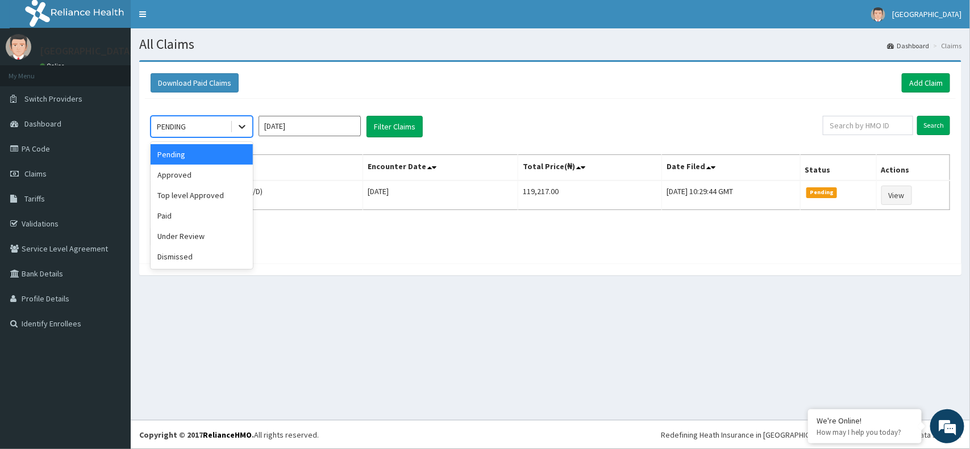
click at [243, 128] on icon at bounding box center [242, 128] width 7 height 4
click at [222, 178] on div "Approved" at bounding box center [202, 175] width 102 height 20
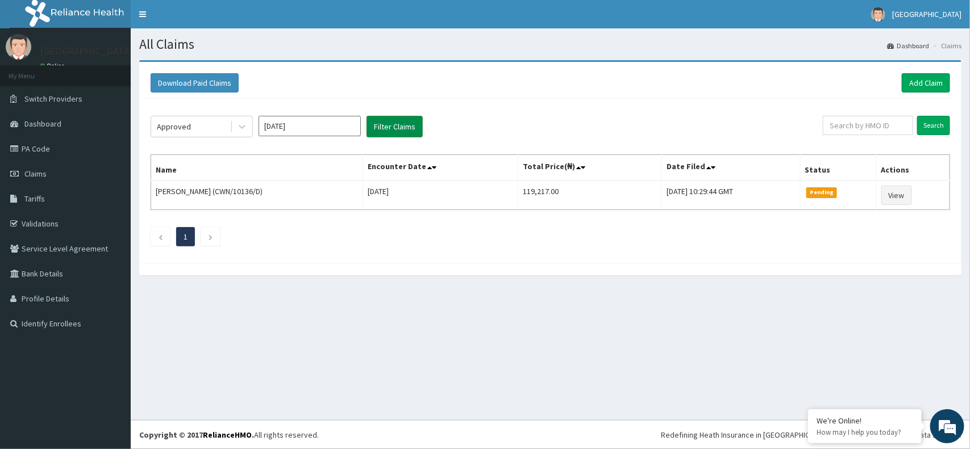
click at [393, 130] on button "Filter Claims" at bounding box center [394, 127] width 56 height 22
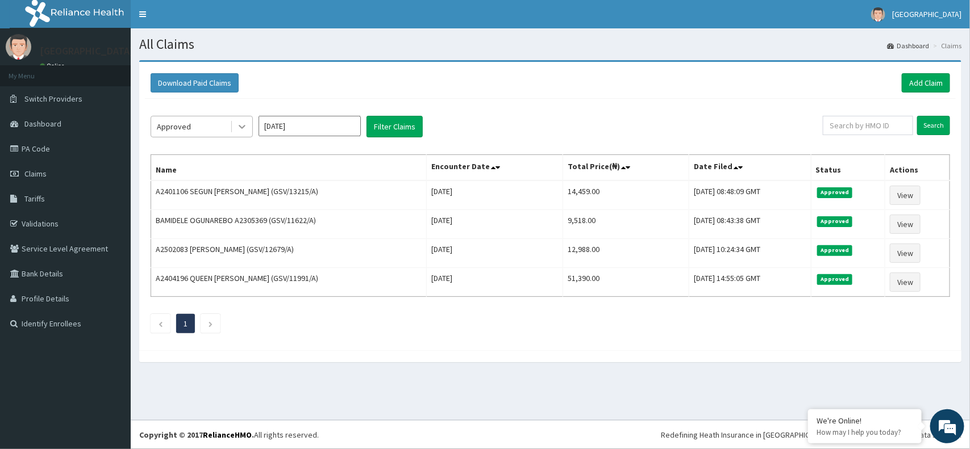
click at [246, 123] on icon at bounding box center [241, 126] width 11 height 11
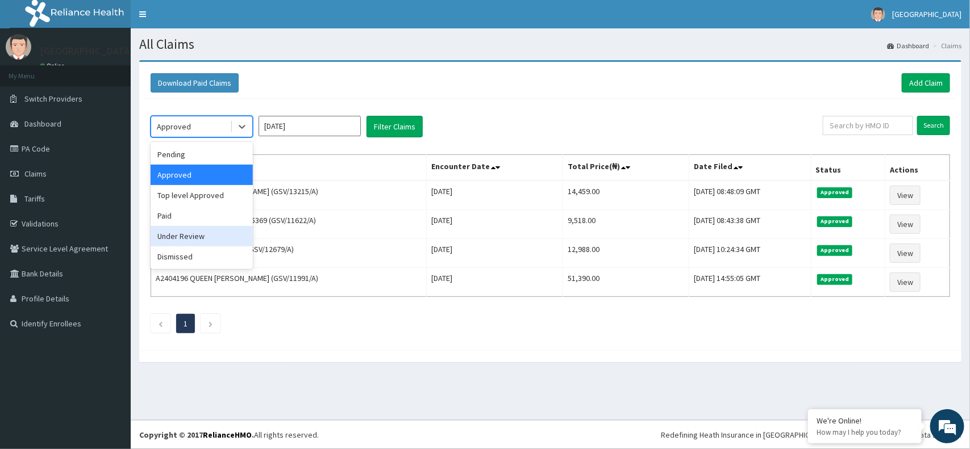
click at [193, 237] on div "Under Review" at bounding box center [202, 236] width 102 height 20
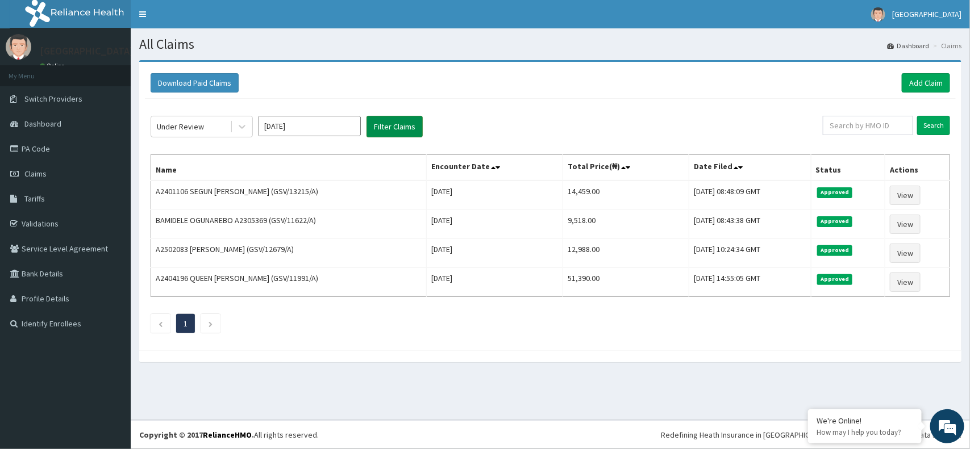
click at [379, 126] on button "Filter Claims" at bounding box center [394, 127] width 56 height 22
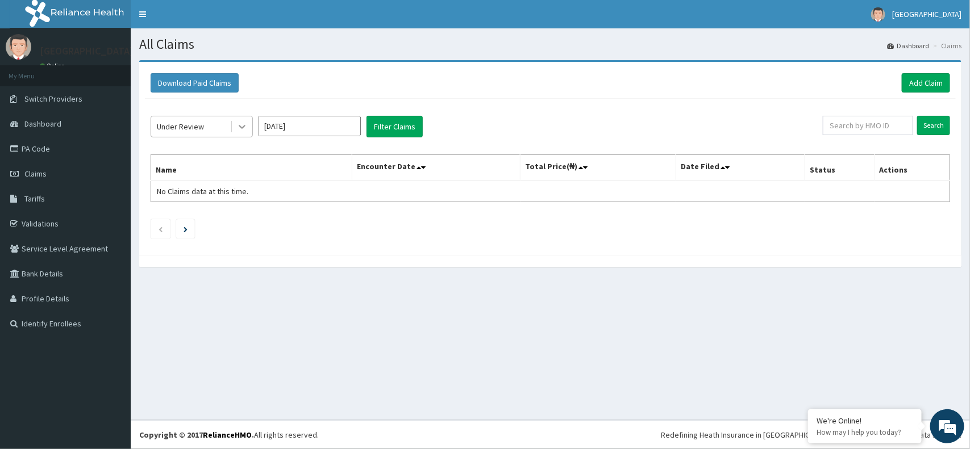
click at [243, 124] on icon at bounding box center [241, 126] width 11 height 11
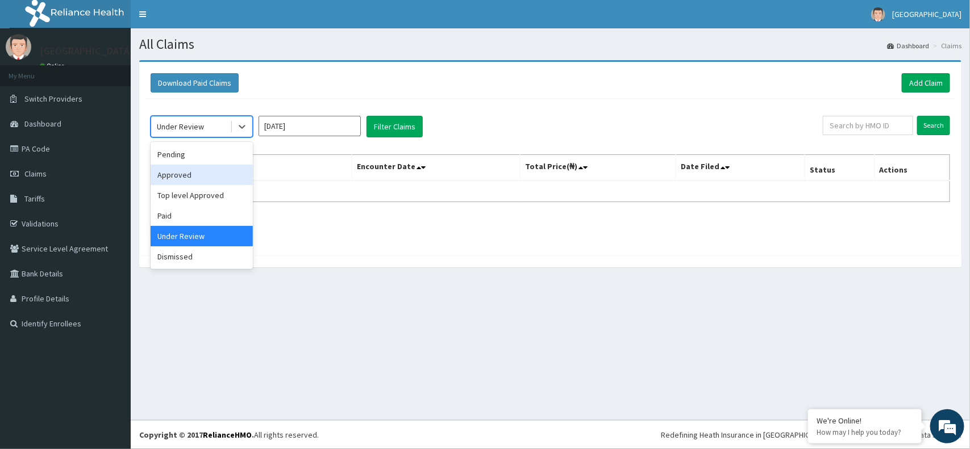
click at [233, 173] on div "Approved" at bounding box center [202, 175] width 102 height 20
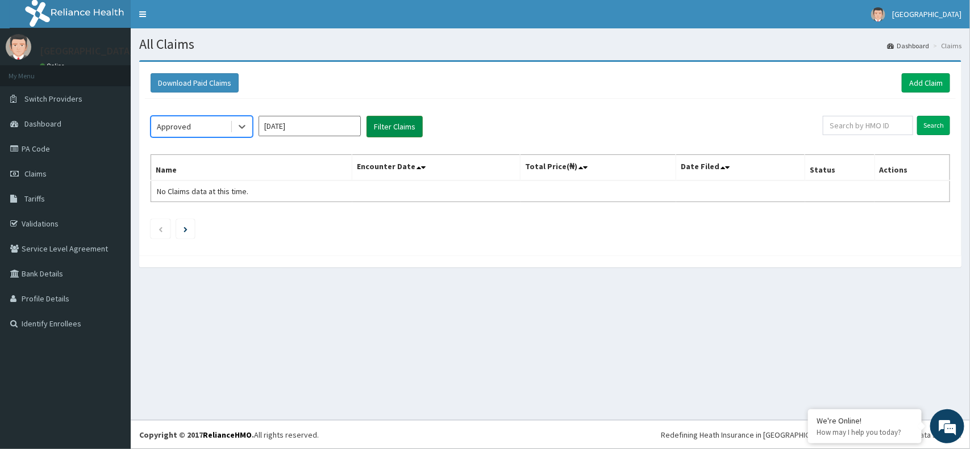
click at [395, 129] on button "Filter Claims" at bounding box center [394, 127] width 56 height 22
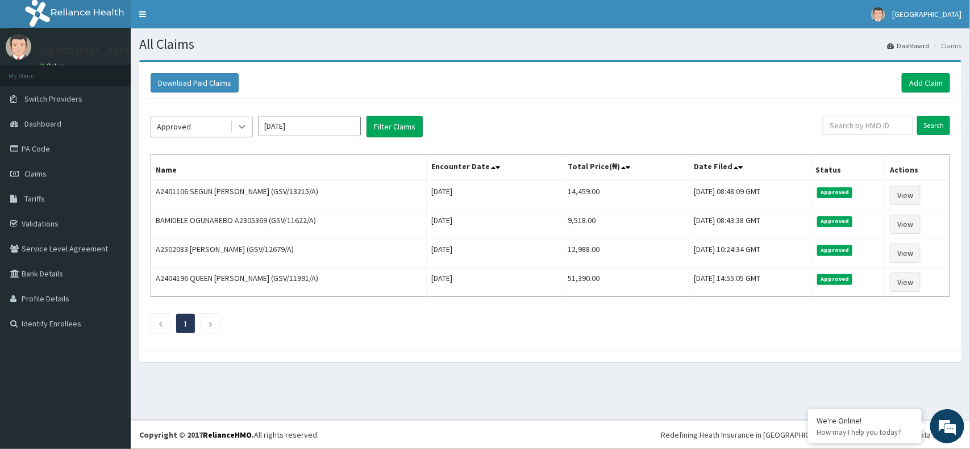
click at [241, 125] on icon at bounding box center [241, 126] width 11 height 11
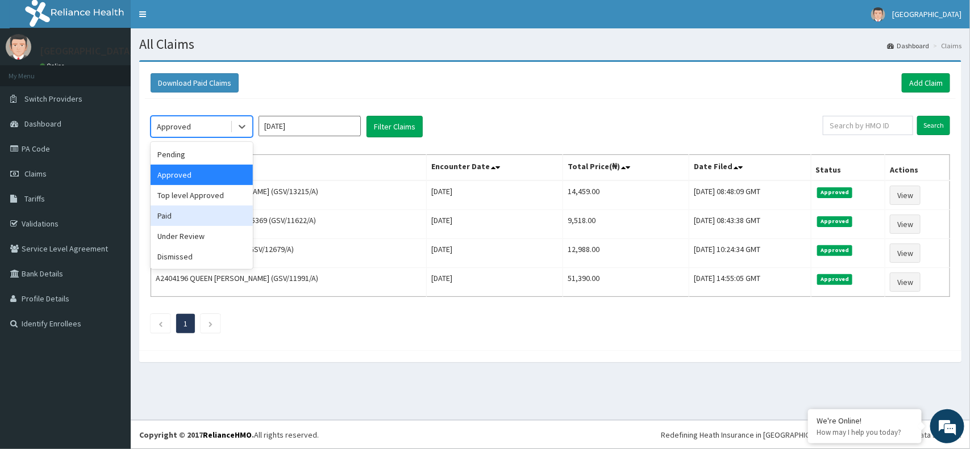
click at [220, 215] on div "Paid" at bounding box center [202, 216] width 102 height 20
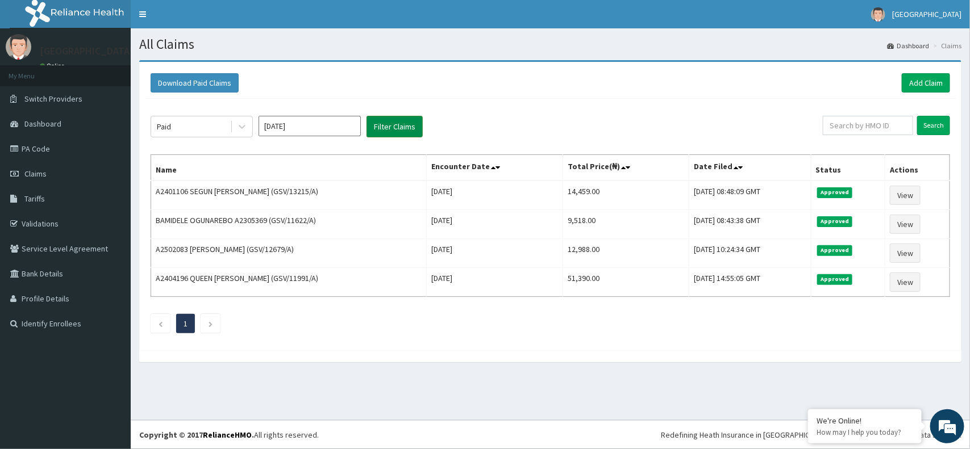
click at [383, 123] on button "Filter Claims" at bounding box center [394, 127] width 56 height 22
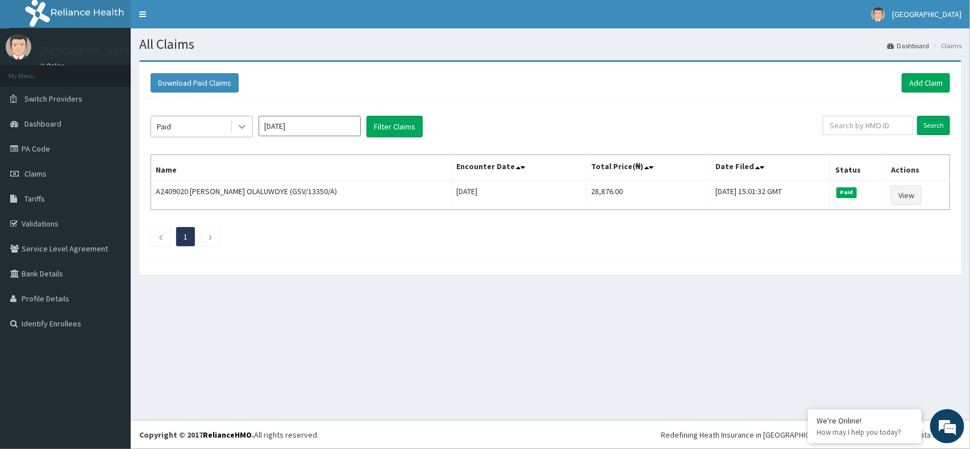
click at [248, 126] on div at bounding box center [242, 126] width 20 height 20
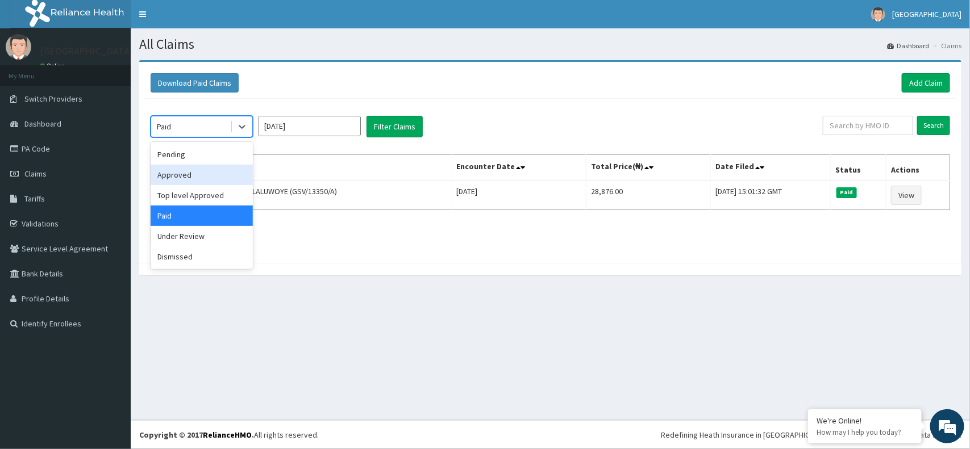
click at [176, 178] on div "Approved" at bounding box center [202, 175] width 102 height 20
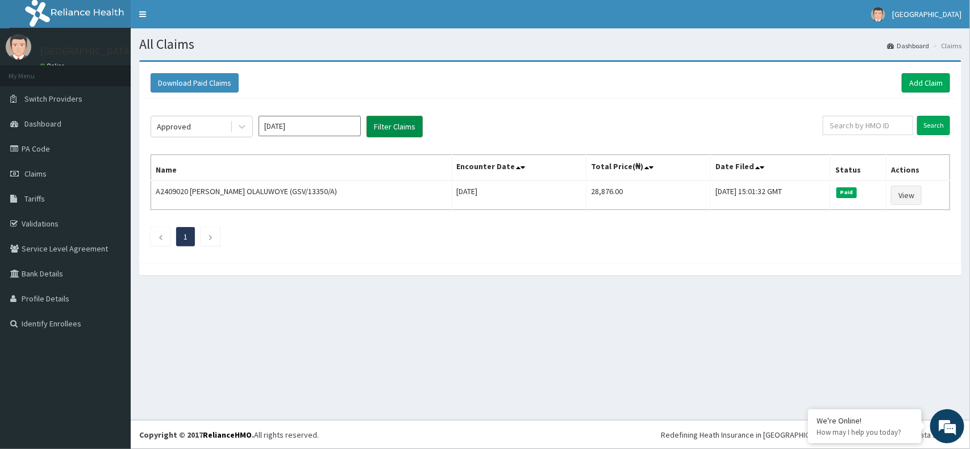
click at [406, 120] on button "Filter Claims" at bounding box center [394, 127] width 56 height 22
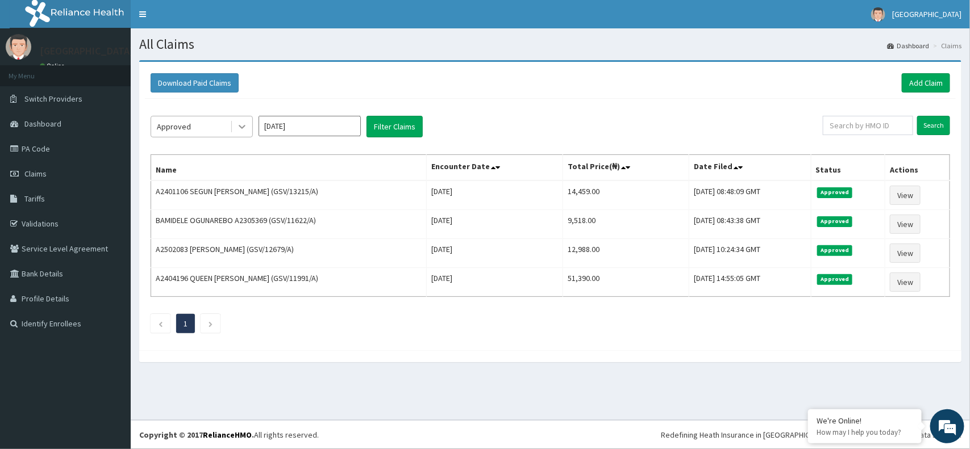
click at [237, 126] on icon at bounding box center [241, 126] width 11 height 11
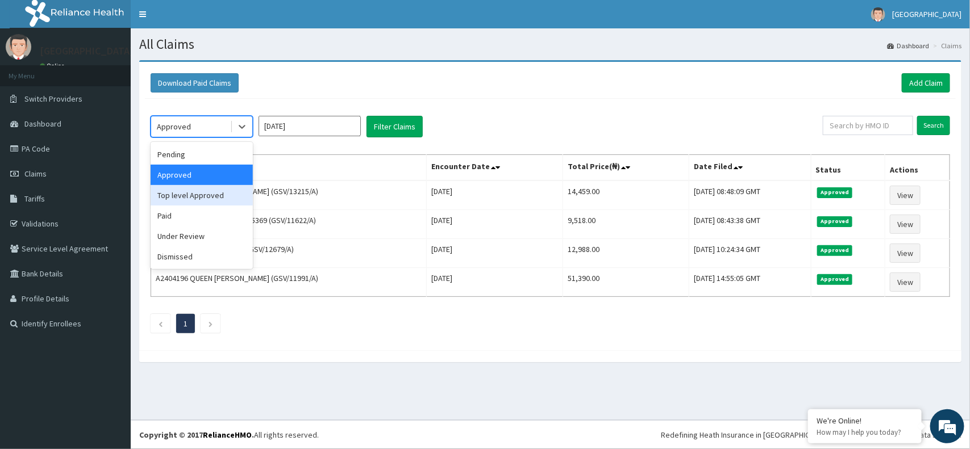
click at [203, 191] on div "Top level Approved" at bounding box center [202, 195] width 102 height 20
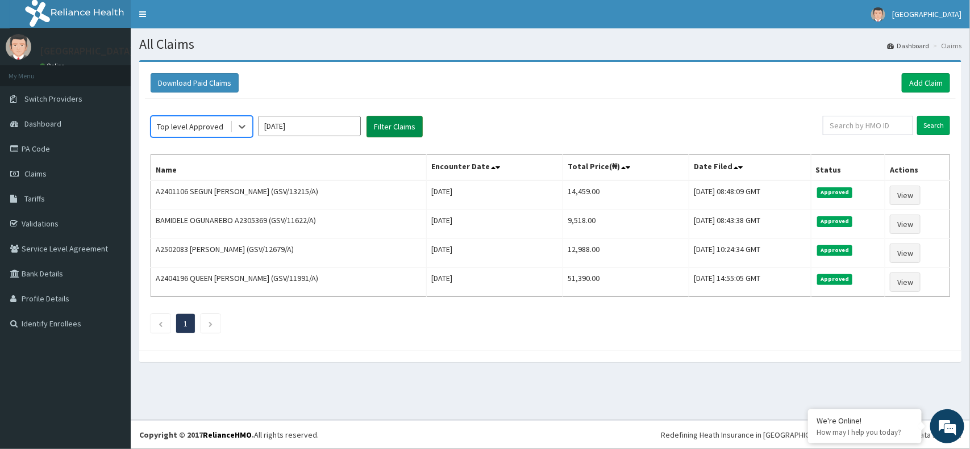
click at [386, 128] on button "Filter Claims" at bounding box center [394, 127] width 56 height 22
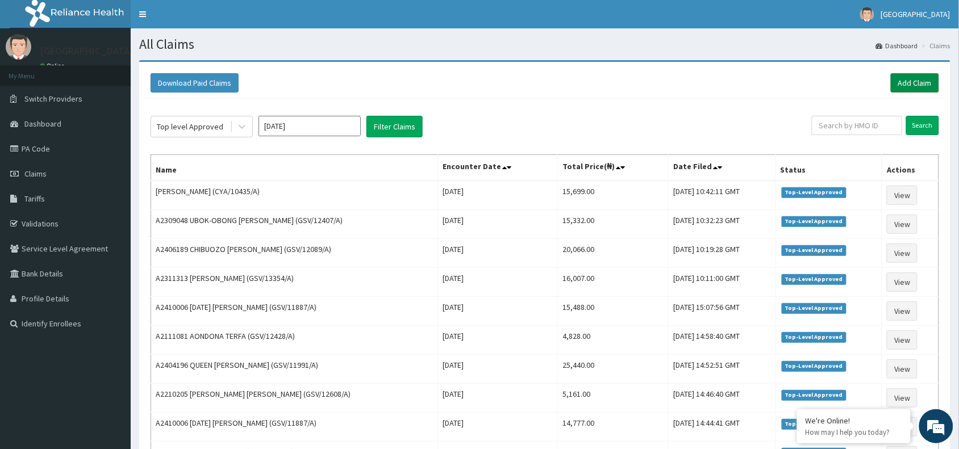
click at [911, 84] on link "Add Claim" at bounding box center [915, 82] width 48 height 19
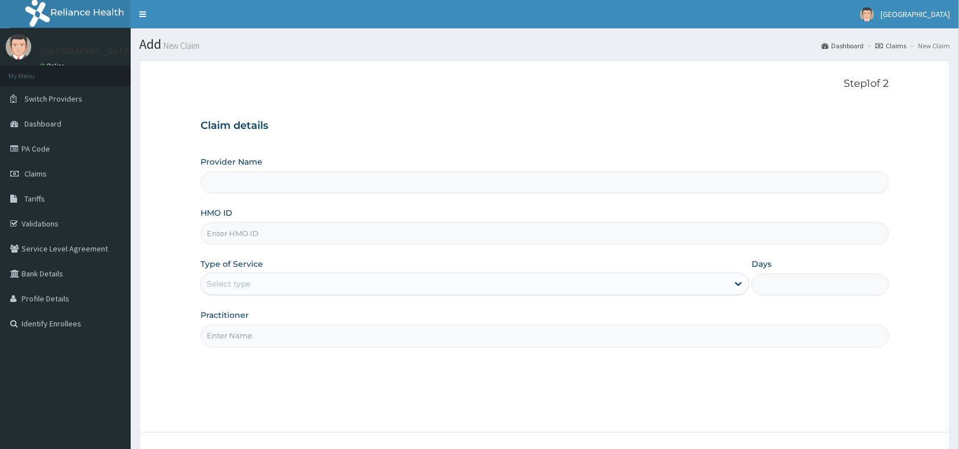
type input "[GEOGRAPHIC_DATA]"
click at [435, 241] on input "HMO ID" at bounding box center [545, 234] width 689 height 22
paste input "gsv/13001/a"
click at [226, 234] on input "gsv/13001/a" at bounding box center [545, 234] width 689 height 22
type input "gsv/13001/a"
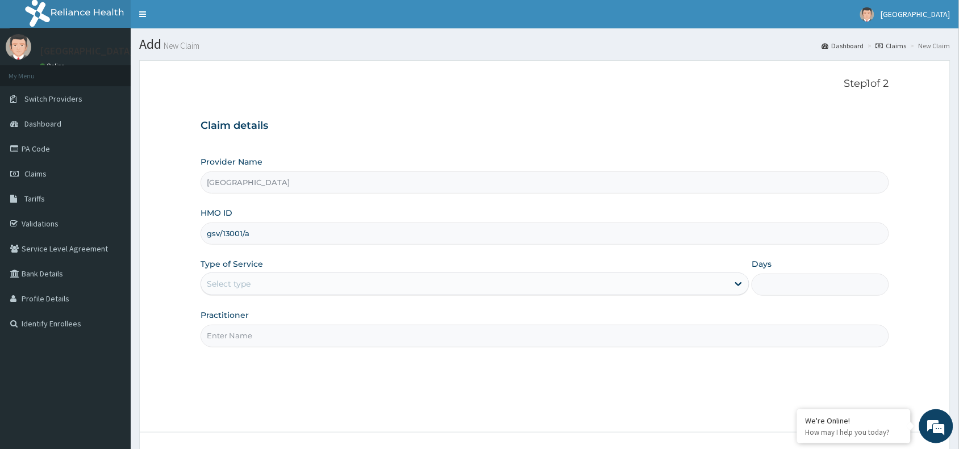
click at [327, 298] on div "Provider Name [GEOGRAPHIC_DATA] HMO ID gsv/13001/a Type of Service Select type …" at bounding box center [545, 251] width 689 height 191
click at [566, 276] on div "Select type" at bounding box center [464, 284] width 527 height 18
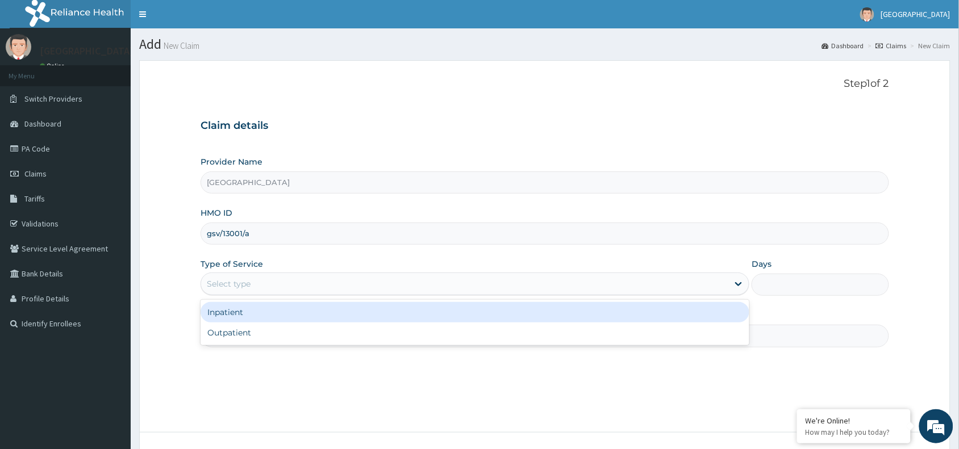
click at [564, 308] on div "Inpatient" at bounding box center [475, 312] width 549 height 20
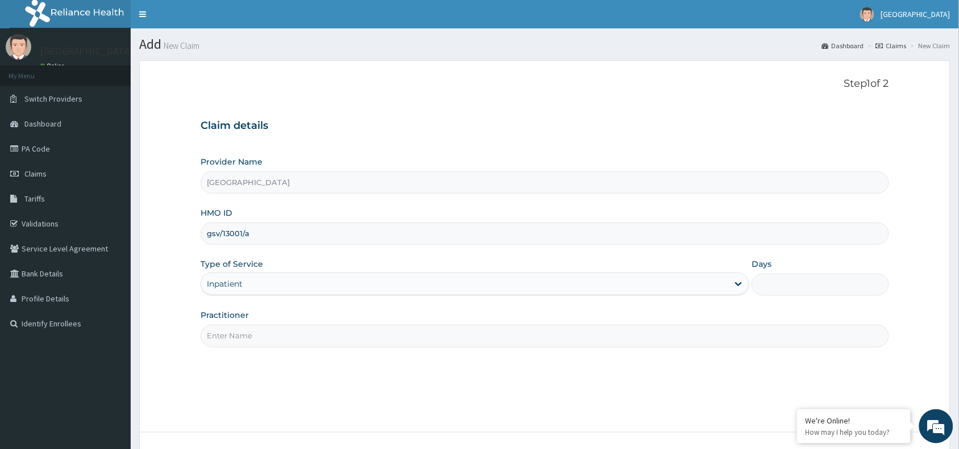
click at [758, 287] on input "Days" at bounding box center [820, 285] width 137 height 22
type input "2"
click at [729, 336] on input "Practitioner" at bounding box center [545, 336] width 689 height 22
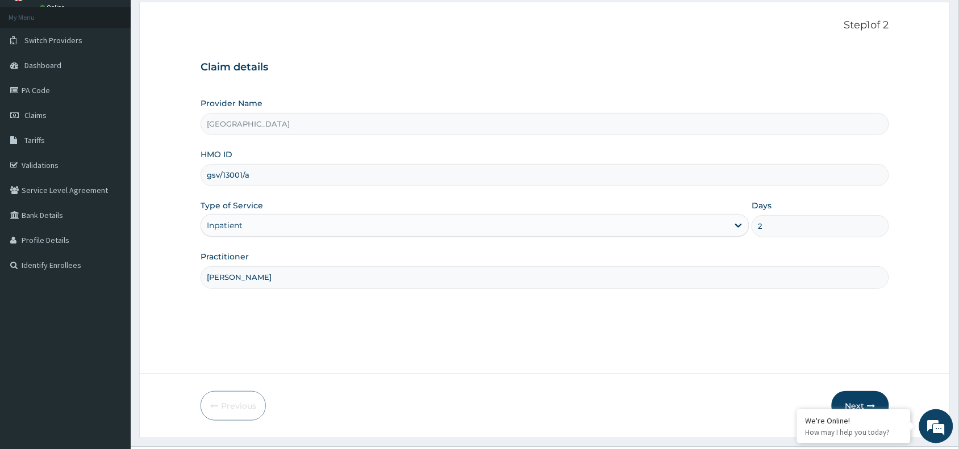
scroll to position [67, 0]
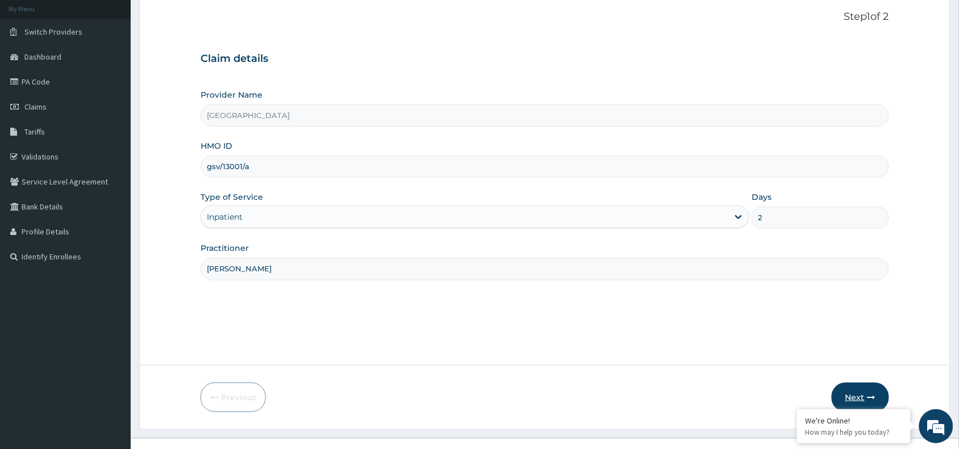
type input "DR MAGNUS"
click at [853, 387] on button "Next" at bounding box center [860, 398] width 57 height 30
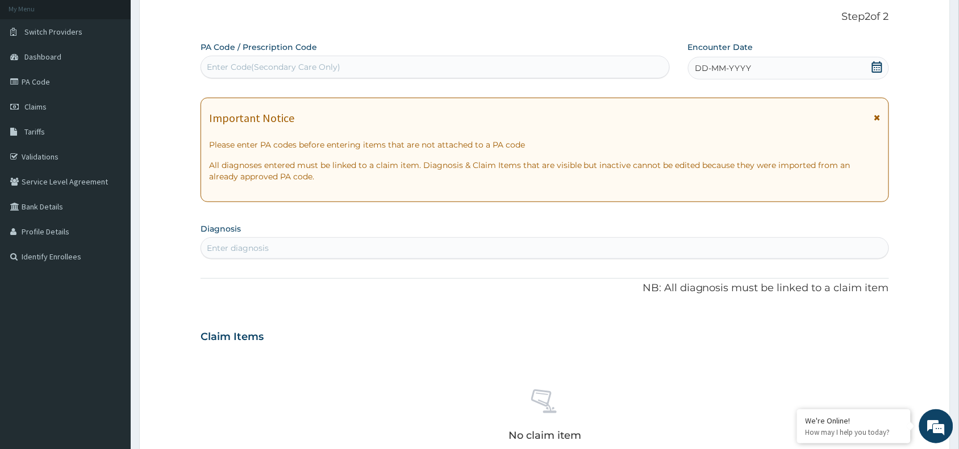
click at [524, 69] on div "Enter Code(Secondary Care Only)" at bounding box center [435, 67] width 468 height 18
click at [449, 63] on div "Enter Code(Secondary Care Only)" at bounding box center [435, 67] width 468 height 18
paste input "PA/9F9130"
type input "PA/9F9130"
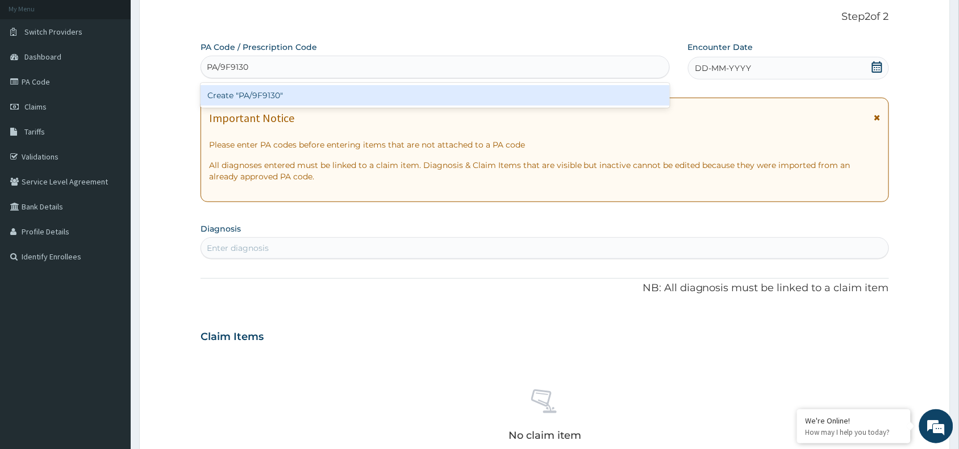
click at [425, 92] on div "Create "PA/9F9130"" at bounding box center [435, 95] width 469 height 20
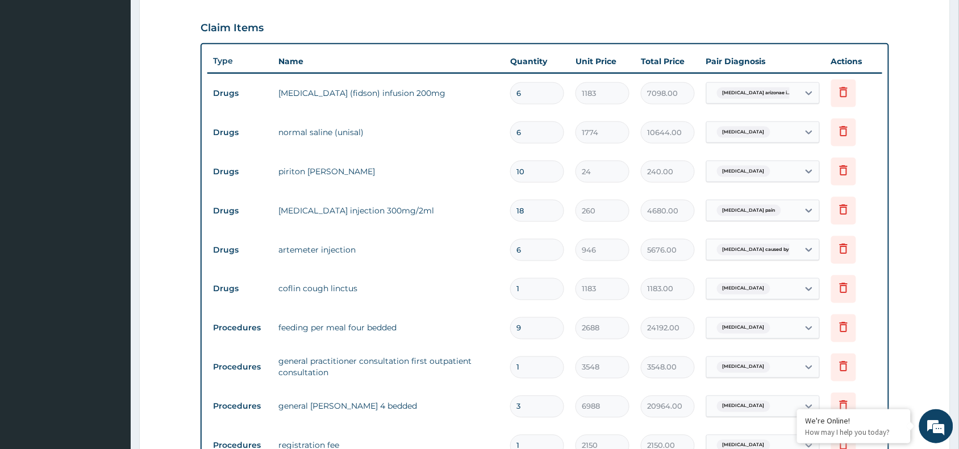
scroll to position [668, 0]
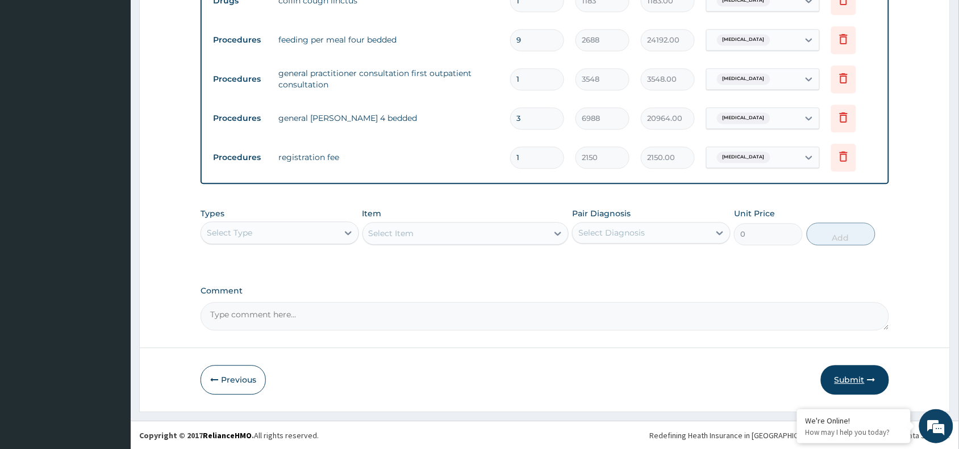
click at [862, 385] on button "Submit" at bounding box center [855, 380] width 68 height 30
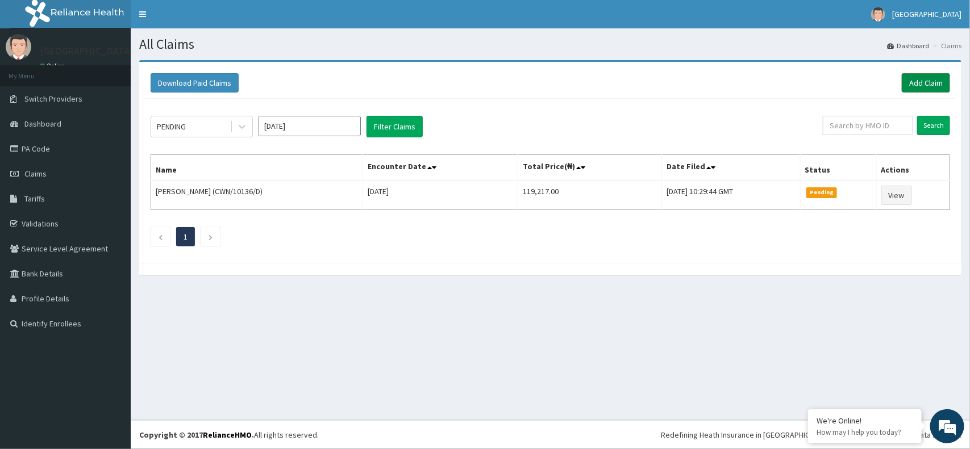
click at [933, 87] on link "Add Claim" at bounding box center [926, 82] width 48 height 19
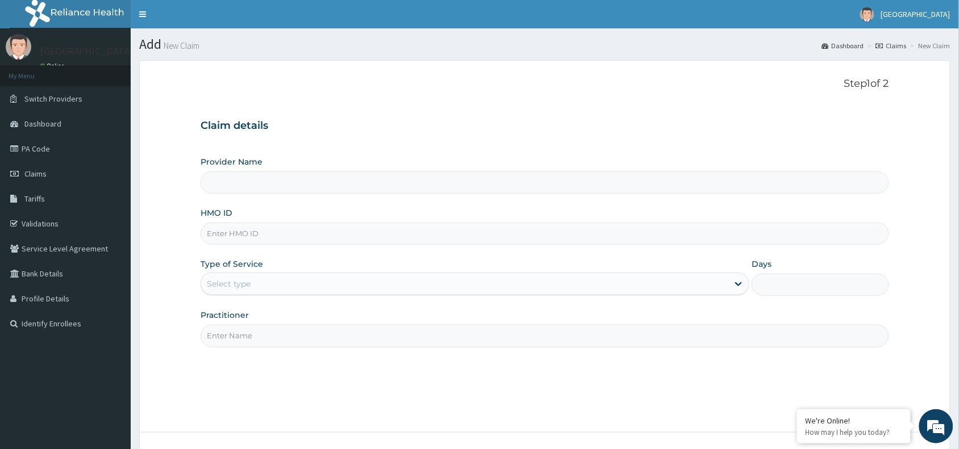
type input "[GEOGRAPHIC_DATA]"
click at [370, 226] on input "HMO ID" at bounding box center [545, 234] width 689 height 22
paste input "FUI/10072/B"
type input "FUI/10072/B"
click at [446, 288] on div "Select type" at bounding box center [464, 284] width 527 height 18
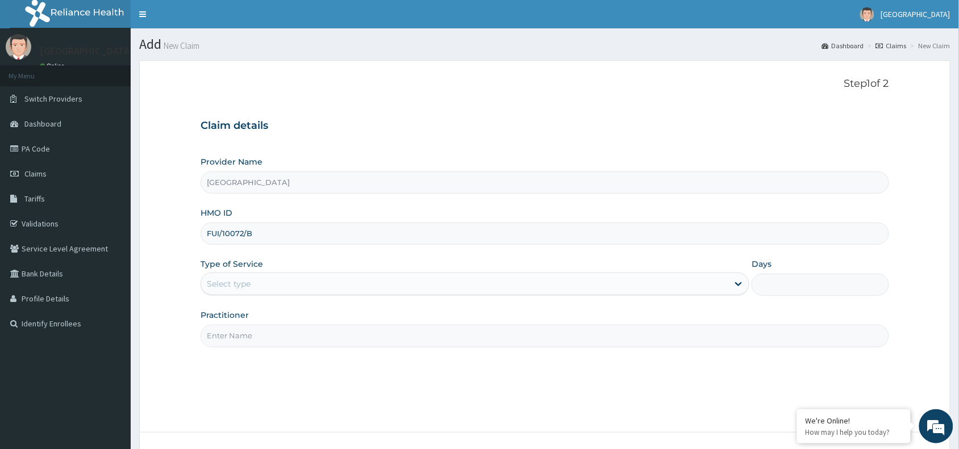
click at [435, 351] on div "Step 1 of 2 Claim details Provider Name [GEOGRAPHIC_DATA] HMO ID FUI/10072/B Ty…" at bounding box center [545, 246] width 689 height 337
click at [449, 283] on div "Select type" at bounding box center [464, 284] width 527 height 18
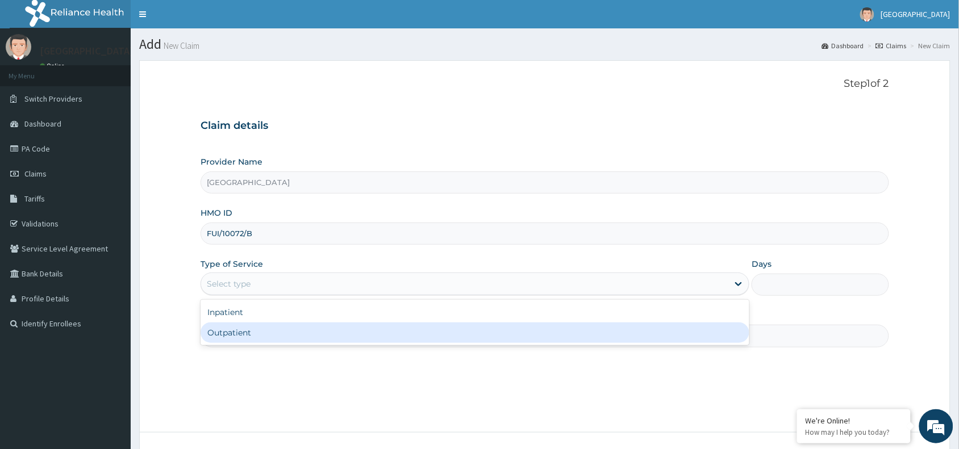
click at [424, 331] on div "Outpatient" at bounding box center [475, 333] width 549 height 20
type input "1"
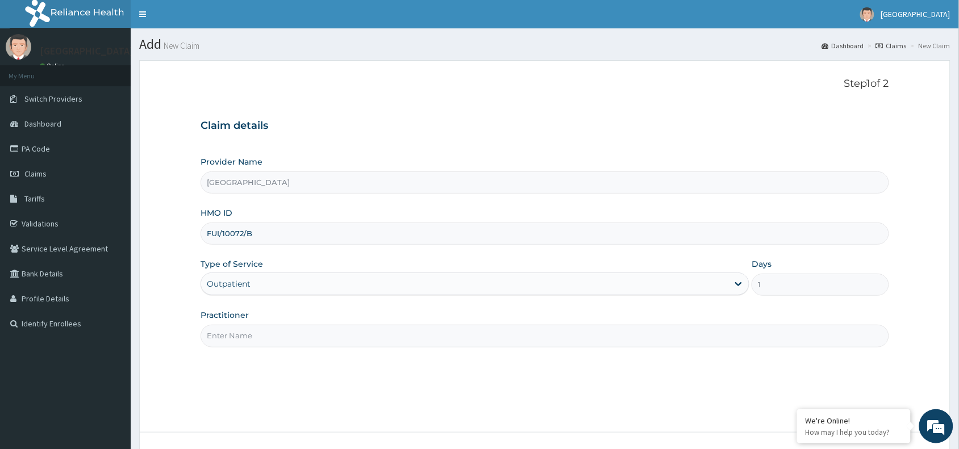
click at [687, 336] on input "Practitioner" at bounding box center [545, 336] width 689 height 22
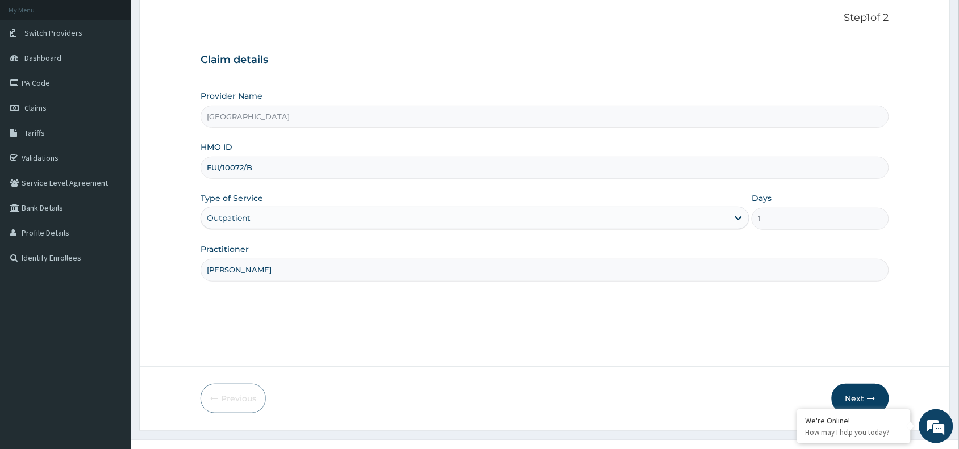
scroll to position [85, 0]
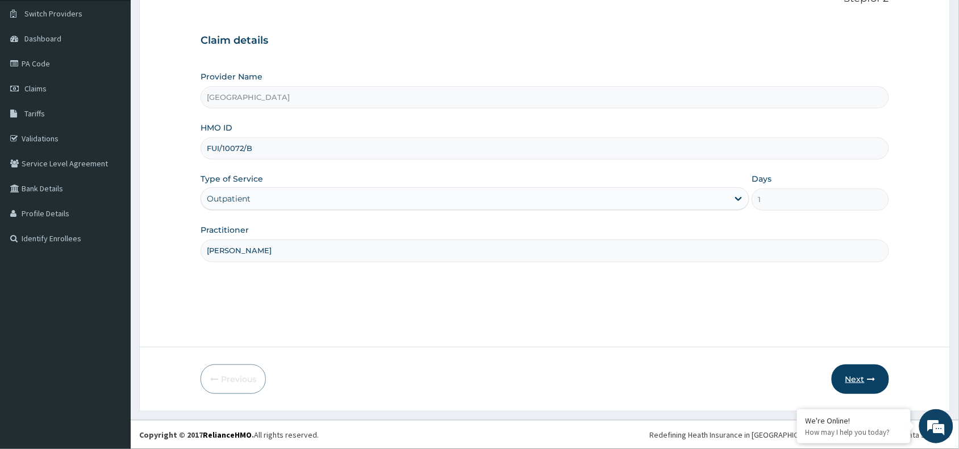
type input "DR OJOMO"
click at [862, 369] on button "Next" at bounding box center [860, 380] width 57 height 30
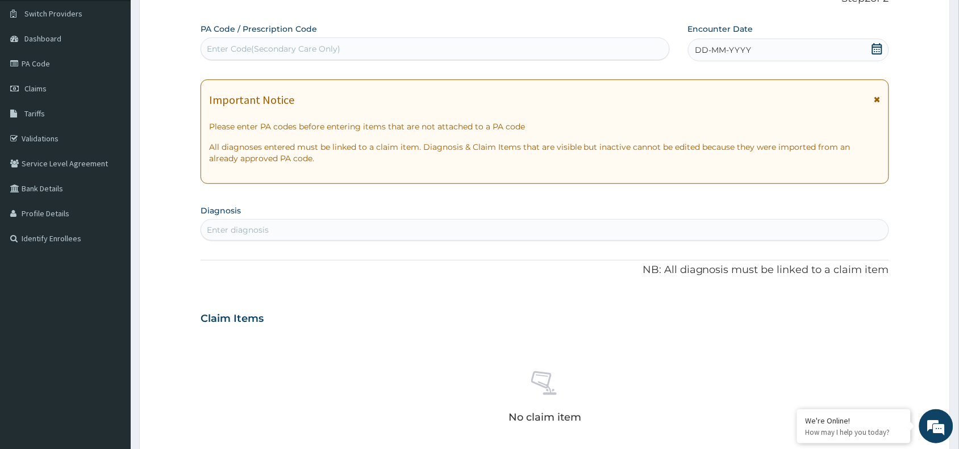
click at [384, 55] on div "Enter Code(Secondary Care Only)" at bounding box center [435, 49] width 468 height 18
paste input "PA/D4AA7E"
type input "PA/D4AA7E"
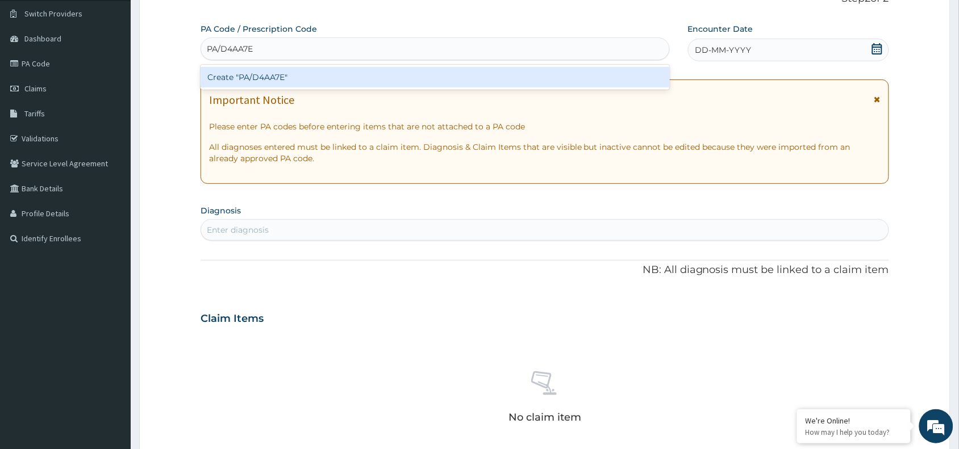
click at [382, 78] on div "Create "PA/D4AA7E"" at bounding box center [435, 77] width 469 height 20
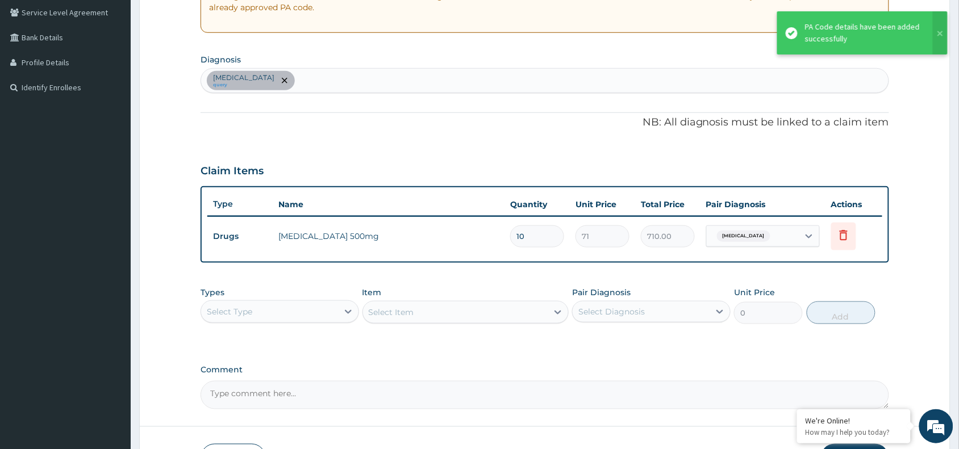
scroll to position [237, 0]
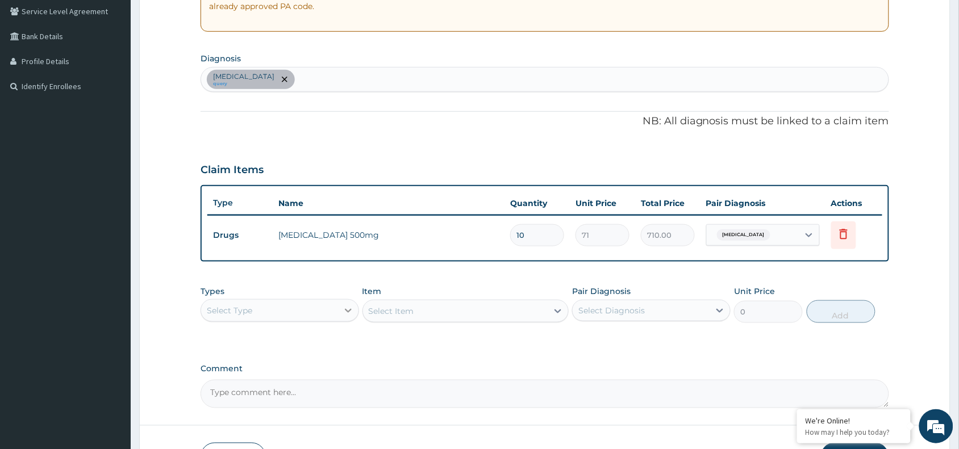
click at [339, 311] on div at bounding box center [348, 311] width 20 height 20
click at [327, 376] on div "Procedures" at bounding box center [280, 380] width 159 height 20
click at [433, 305] on div "Select Item" at bounding box center [465, 311] width 207 height 23
click at [433, 314] on div "Select Item" at bounding box center [465, 311] width 207 height 23
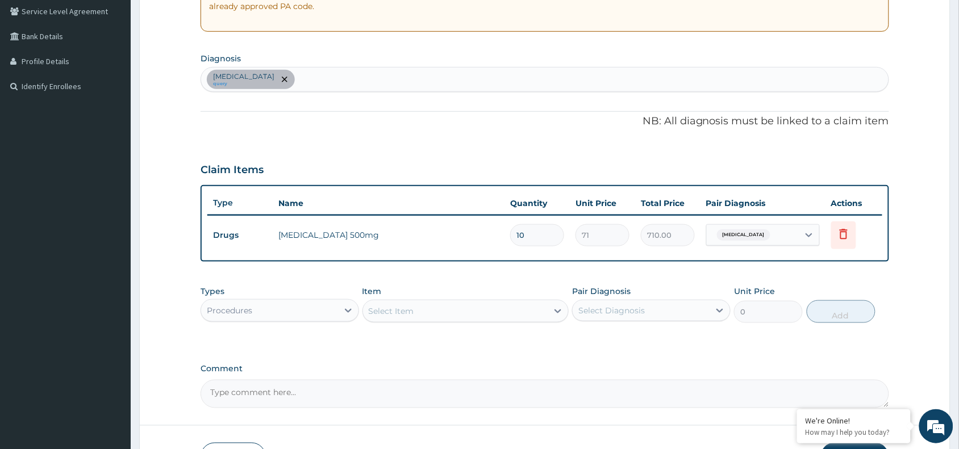
click at [433, 314] on div "Select Item" at bounding box center [455, 311] width 185 height 18
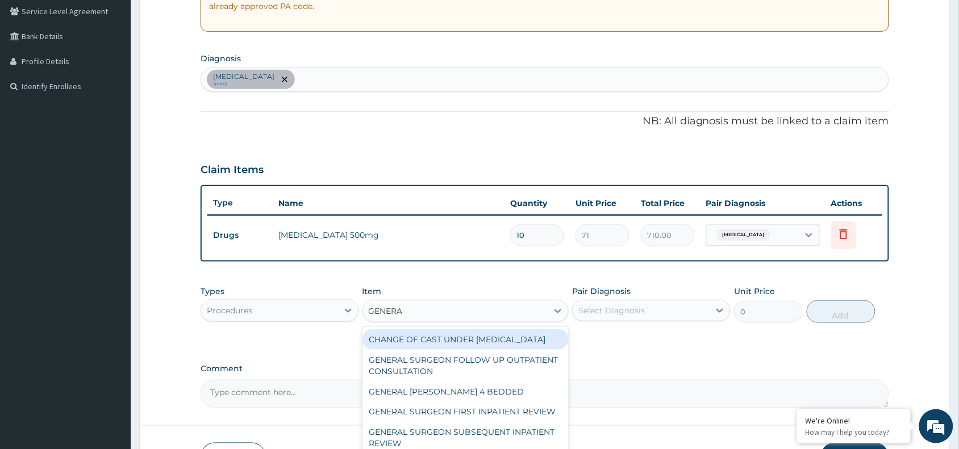
type input "GENERAL"
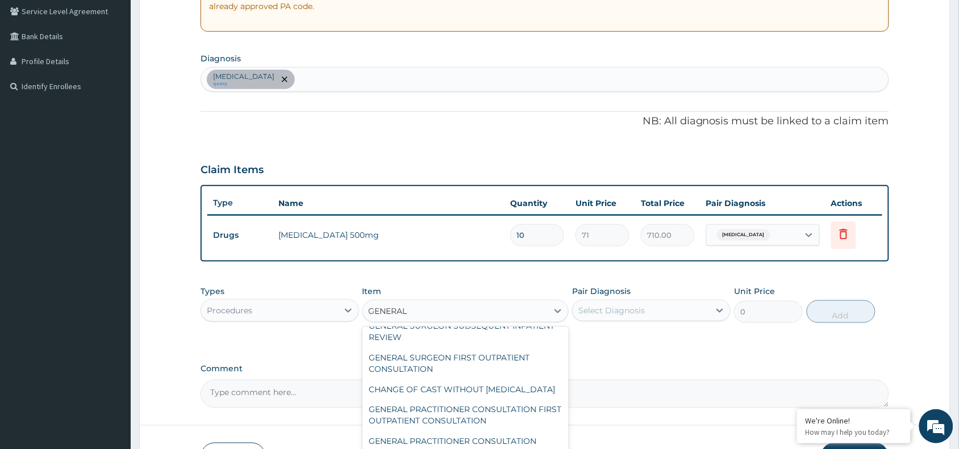
scroll to position [140, 0]
click at [493, 420] on div "GENERAL PRACTITIONER CONSULTATION FIRST OUTPATIENT CONSULTATION" at bounding box center [465, 416] width 207 height 32
type input "3548"
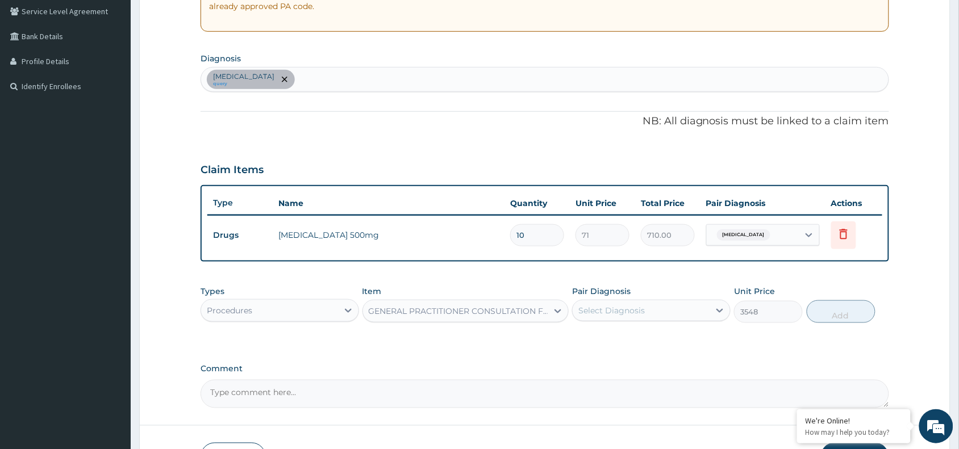
click at [661, 319] on div "Select Diagnosis" at bounding box center [641, 311] width 137 height 18
click at [581, 341] on input "checkbox" at bounding box center [582, 338] width 7 height 7
checkbox input "true"
click at [854, 315] on button "Add" at bounding box center [841, 312] width 69 height 23
type input "0"
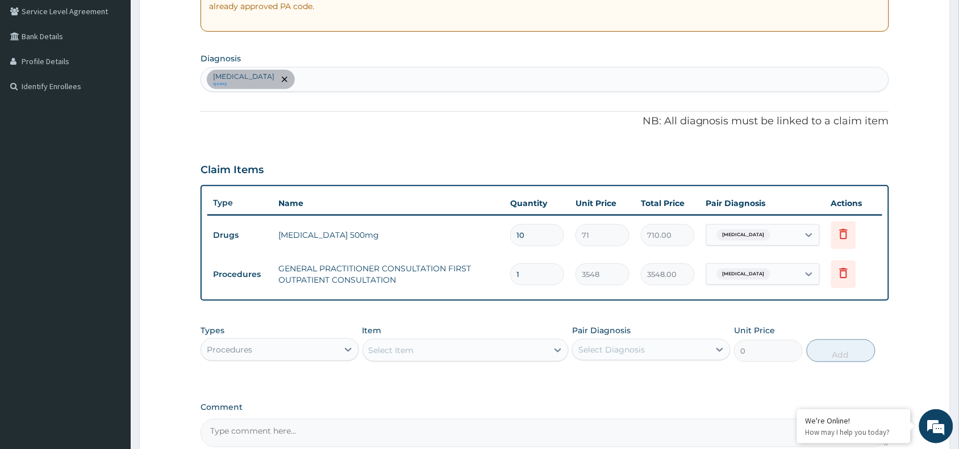
click at [397, 347] on div "Select Item" at bounding box center [391, 350] width 45 height 11
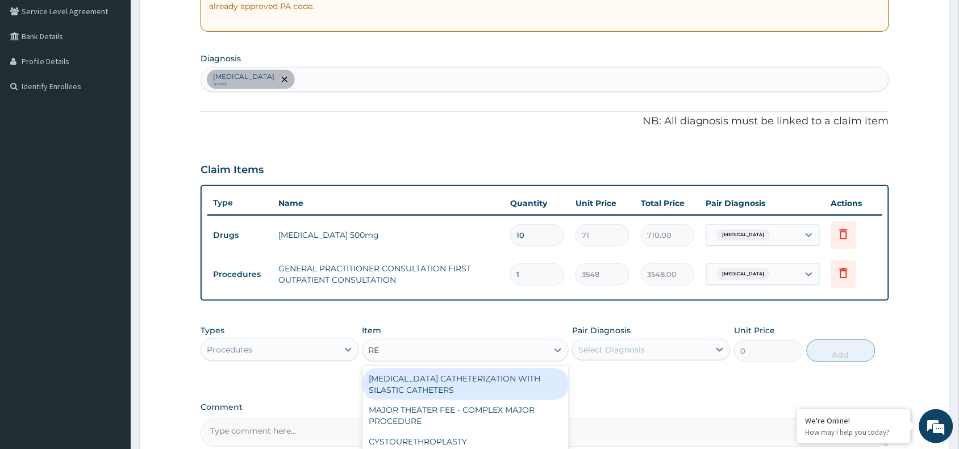
type input "REG"
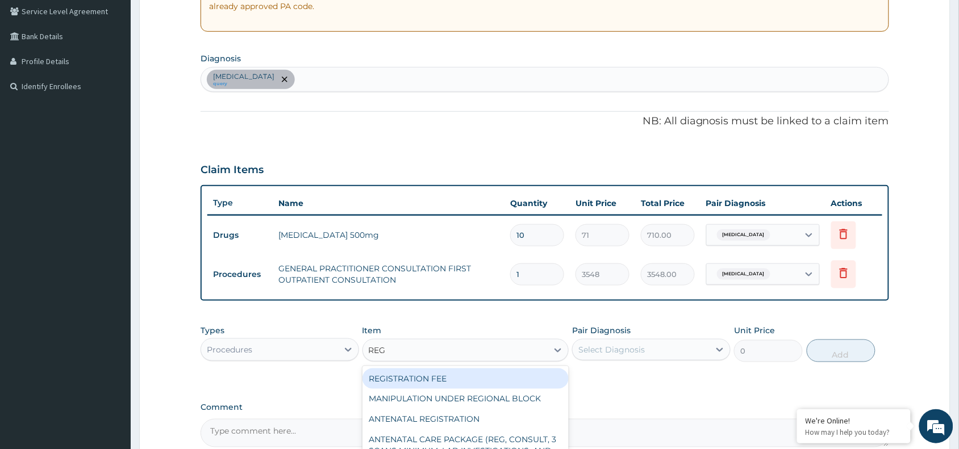
click at [418, 384] on div "REGISTRATION FEE" at bounding box center [465, 379] width 207 height 20
type input "2150"
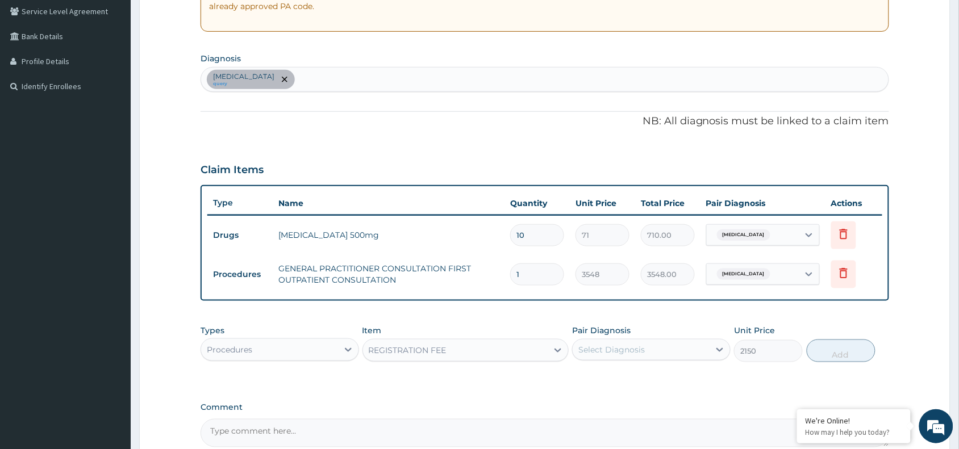
click at [632, 345] on div "Select Diagnosis" at bounding box center [611, 349] width 66 height 11
click at [586, 374] on input "checkbox" at bounding box center [582, 377] width 7 height 7
checkbox input "true"
click at [837, 347] on button "Add" at bounding box center [841, 351] width 69 height 23
type input "0"
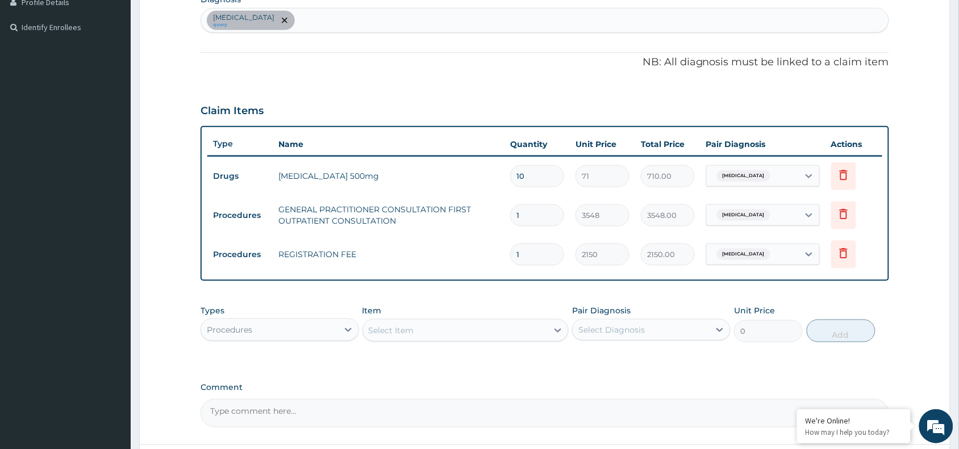
scroll to position [394, 0]
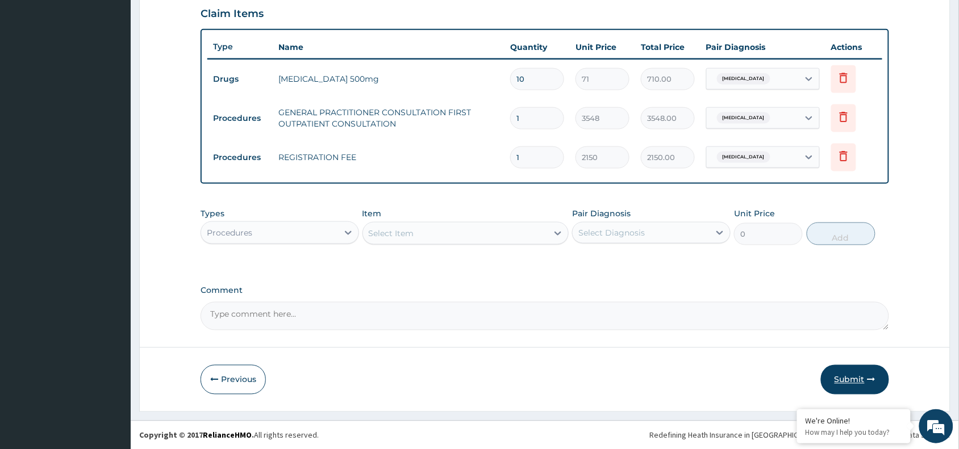
click at [852, 381] on button "Submit" at bounding box center [855, 380] width 68 height 30
